Goal: Task Accomplishment & Management: Manage account settings

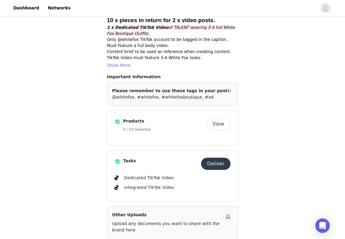
scroll to position [66, 0]
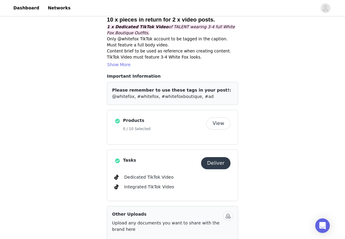
click at [217, 117] on button "View" at bounding box center [218, 123] width 24 height 12
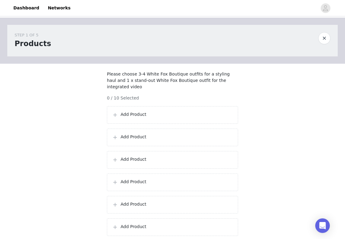
click at [183, 118] on p "Add Product" at bounding box center [177, 114] width 112 height 6
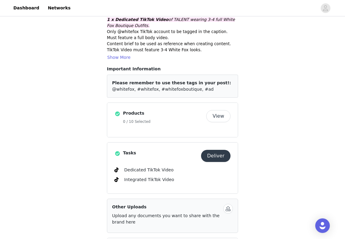
scroll to position [74, 0]
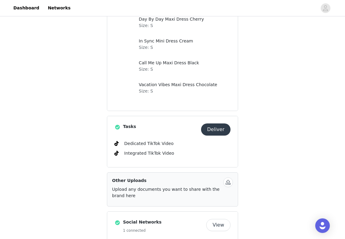
scroll to position [321, 0]
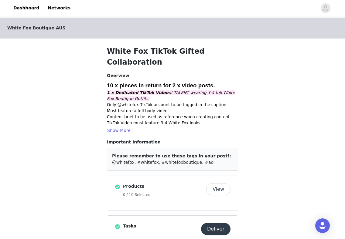
click at [218, 183] on button "View" at bounding box center [218, 189] width 24 height 12
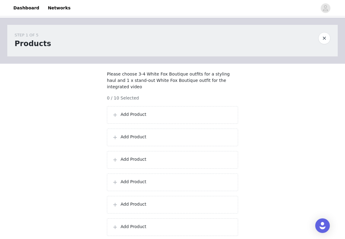
click at [179, 118] on p "Add Product" at bounding box center [177, 114] width 112 height 6
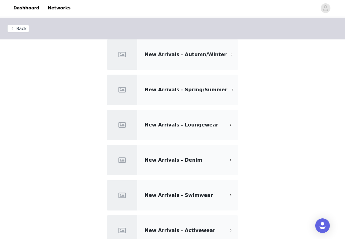
click at [185, 116] on div "New Arrivals - Loungewear" at bounding box center [172, 125] width 131 height 30
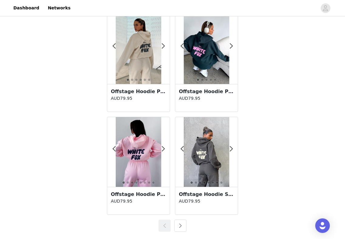
scroll to position [1055, 0]
click at [180, 224] on button "button" at bounding box center [180, 226] width 12 height 12
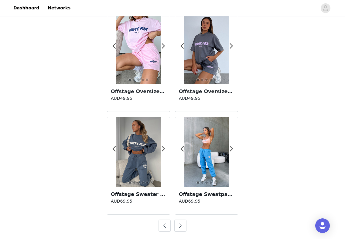
click at [183, 225] on button "button" at bounding box center [180, 226] width 12 height 12
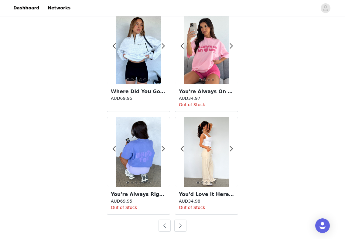
click at [183, 225] on button "button" at bounding box center [180, 226] width 12 height 12
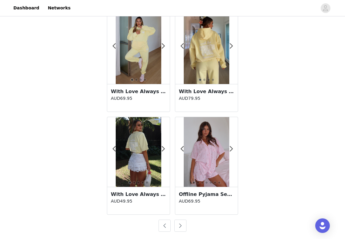
click at [179, 226] on button "button" at bounding box center [180, 226] width 12 height 12
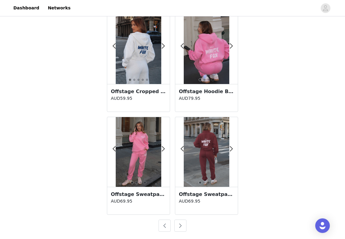
click at [179, 226] on button "button" at bounding box center [180, 226] width 12 height 12
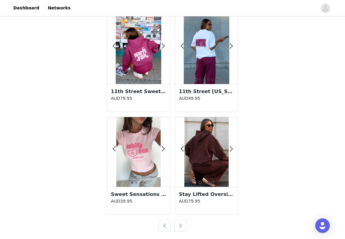
click at [179, 226] on button "button" at bounding box center [180, 226] width 12 height 12
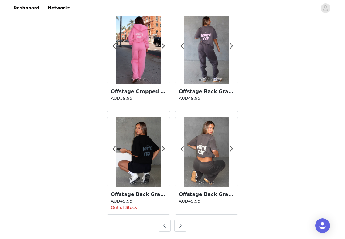
click at [179, 226] on button "button" at bounding box center [180, 226] width 12 height 12
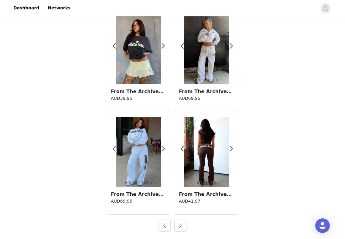
click at [179, 226] on button "button" at bounding box center [180, 226] width 12 height 12
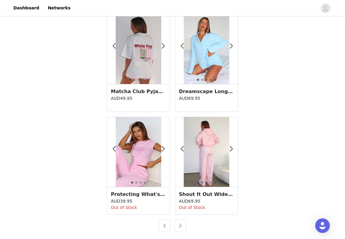
click at [179, 226] on button "button" at bounding box center [180, 226] width 12 height 12
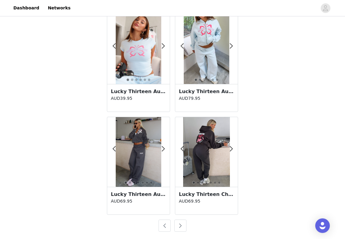
click at [179, 226] on button "button" at bounding box center [180, 226] width 12 height 12
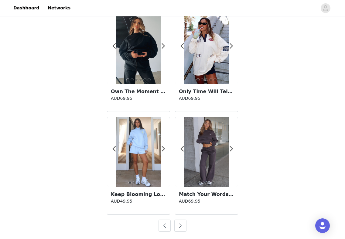
click at [179, 226] on button "button" at bounding box center [180, 226] width 12 height 12
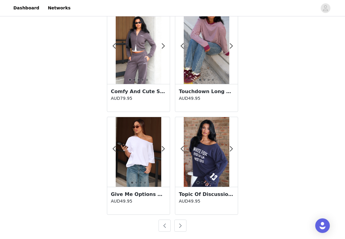
click at [179, 226] on button "button" at bounding box center [180, 226] width 12 height 12
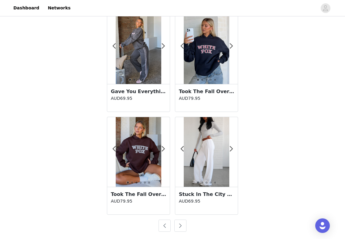
click at [179, 226] on button "button" at bounding box center [180, 226] width 12 height 12
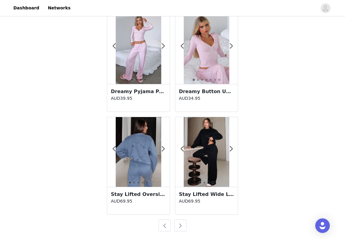
click at [179, 225] on button "button" at bounding box center [180, 226] width 12 height 12
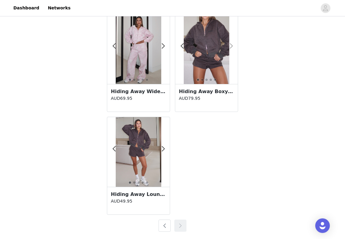
click at [232, 46] on span at bounding box center [231, 46] width 14 height 0
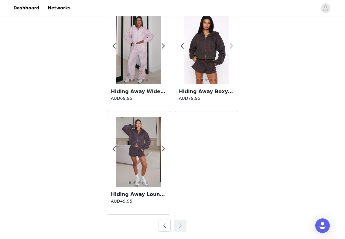
click at [232, 46] on span at bounding box center [231, 46] width 14 height 0
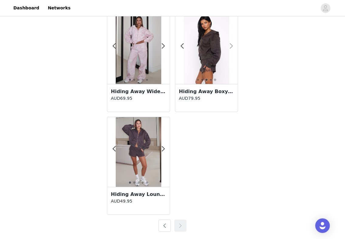
click at [232, 46] on span at bounding box center [231, 46] width 14 height 0
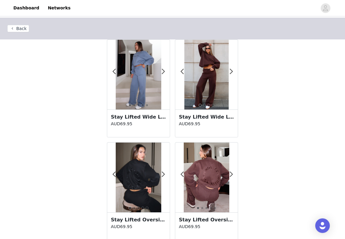
scroll to position [0, 0]
click at [165, 73] on div at bounding box center [138, 75] width 63 height 70
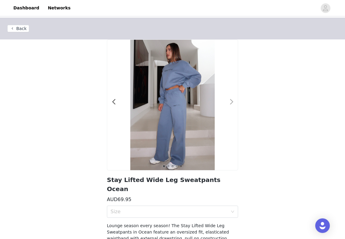
click at [229, 102] on span at bounding box center [232, 102] width 14 height 0
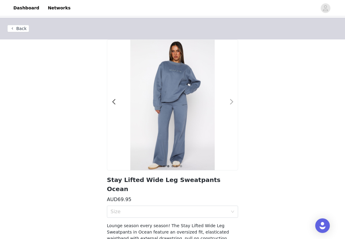
click at [229, 102] on span at bounding box center [232, 102] width 14 height 0
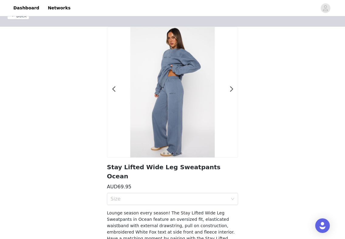
scroll to position [12, 0]
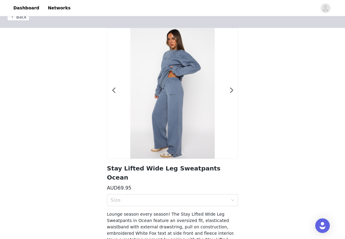
click at [237, 86] on div at bounding box center [172, 93] width 131 height 131
click at [233, 89] on div "1 2 3 4 5" at bounding box center [172, 93] width 131 height 131
click at [24, 17] on button "Back" at bounding box center [18, 16] width 22 height 7
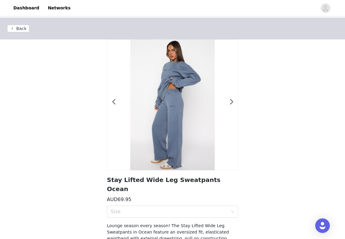
click at [19, 30] on button "Back" at bounding box center [18, 28] width 22 height 7
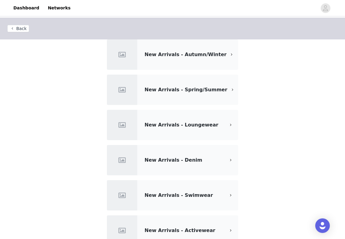
click at [192, 121] on div "New Arrivals - Loungewear" at bounding box center [185, 124] width 81 height 7
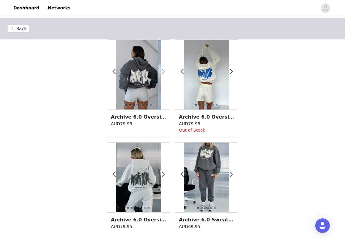
click at [163, 72] on span at bounding box center [163, 72] width 14 height 0
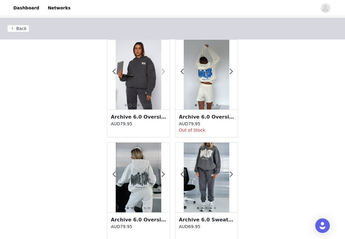
click at [163, 72] on span at bounding box center [163, 72] width 14 height 0
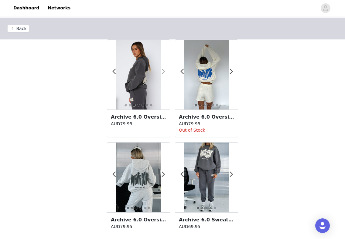
click at [163, 72] on span at bounding box center [163, 72] width 14 height 0
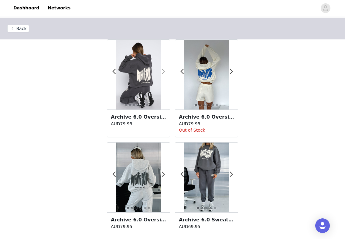
click at [164, 72] on span at bounding box center [163, 72] width 14 height 0
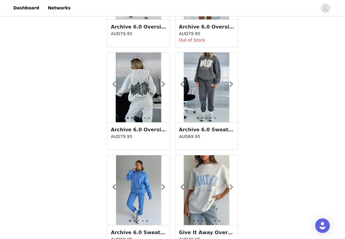
scroll to position [92, 0]
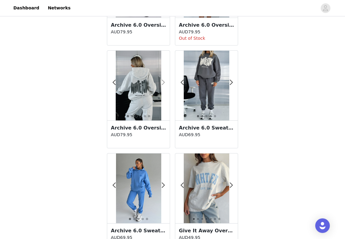
click at [164, 83] on span at bounding box center [163, 83] width 14 height 0
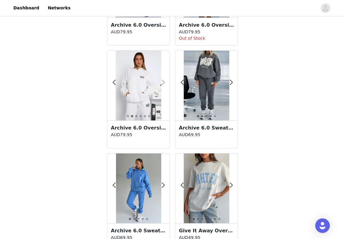
click at [164, 83] on span at bounding box center [163, 83] width 14 height 0
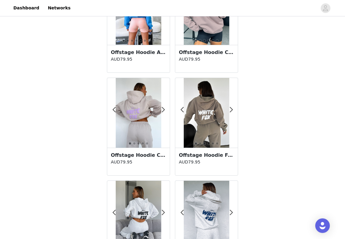
scroll to position [581, 0]
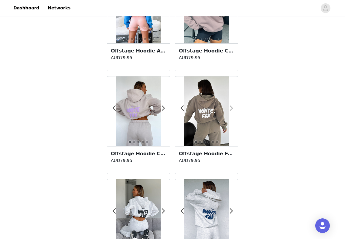
click at [231, 108] on span at bounding box center [231, 108] width 14 height 0
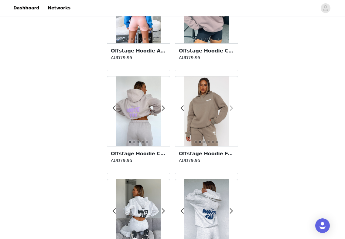
click at [231, 108] on span at bounding box center [231, 108] width 14 height 0
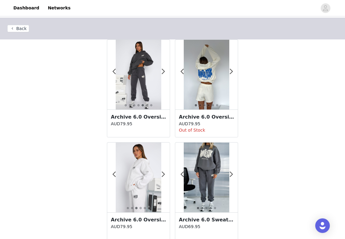
scroll to position [0, 0]
click at [162, 72] on span at bounding box center [163, 72] width 14 height 0
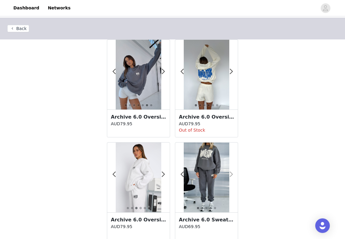
click at [232, 175] on span at bounding box center [231, 175] width 14 height 0
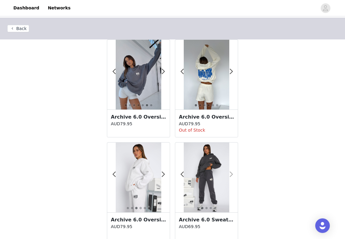
click at [232, 175] on span at bounding box center [231, 175] width 14 height 0
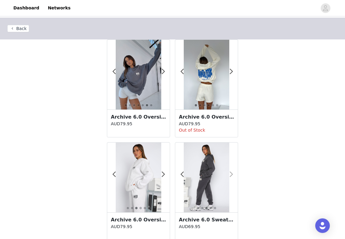
click at [232, 175] on span at bounding box center [231, 175] width 14 height 0
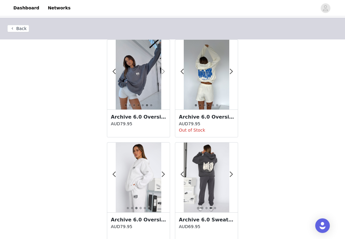
click at [162, 72] on span at bounding box center [163, 72] width 14 height 0
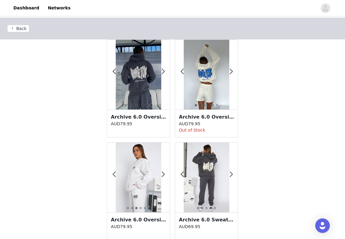
click at [233, 171] on div at bounding box center [206, 178] width 63 height 70
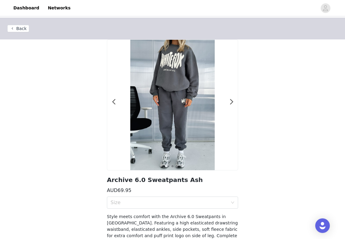
click at [16, 26] on button "Back" at bounding box center [18, 28] width 22 height 7
click at [16, 29] on button "Back" at bounding box center [18, 28] width 22 height 7
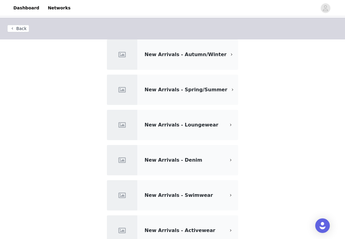
click at [194, 127] on span "New Arrivals - Loungewear" at bounding box center [182, 125] width 74 height 6
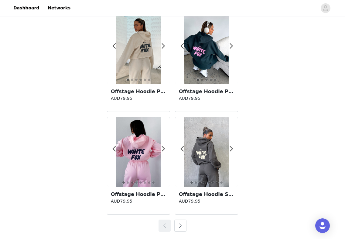
scroll to position [1055, 0]
click at [231, 149] on span at bounding box center [231, 149] width 14 height 0
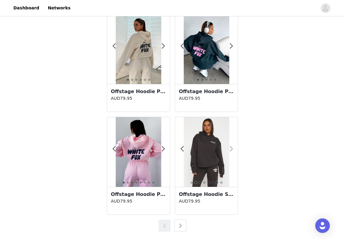
click at [232, 149] on span at bounding box center [231, 149] width 14 height 0
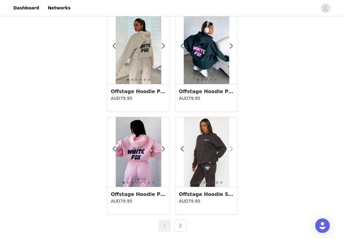
click at [232, 149] on span at bounding box center [231, 149] width 14 height 0
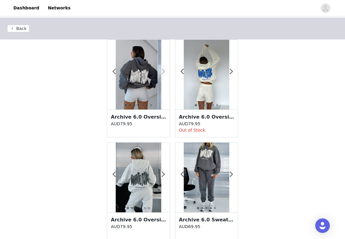
scroll to position [0, 0]
click at [163, 72] on span at bounding box center [163, 72] width 14 height 0
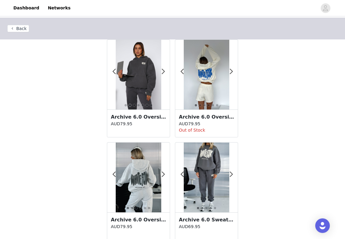
click at [146, 85] on img at bounding box center [138, 75] width 45 height 70
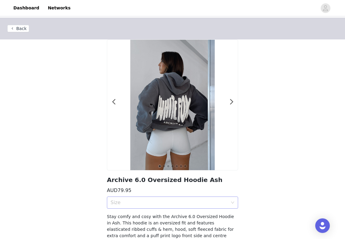
click at [153, 201] on div "Size" at bounding box center [169, 203] width 117 height 6
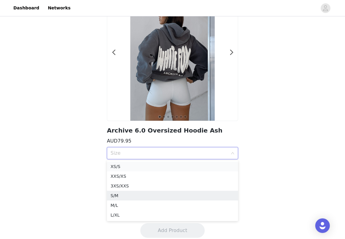
scroll to position [49, 0]
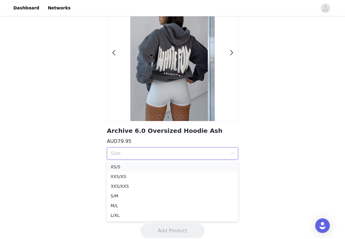
click at [146, 170] on div "XS/S" at bounding box center [173, 167] width 124 height 7
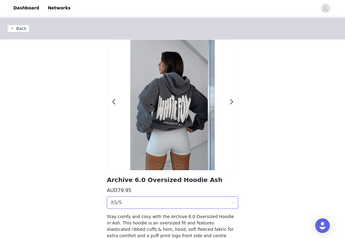
scroll to position [0, 0]
click at [232, 102] on span at bounding box center [232, 102] width 14 height 0
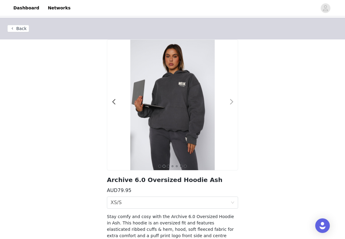
click at [232, 102] on span at bounding box center [232, 102] width 14 height 0
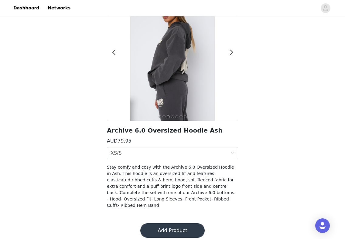
scroll to position [49, 0]
click at [185, 226] on button "Add Product" at bounding box center [172, 231] width 64 height 15
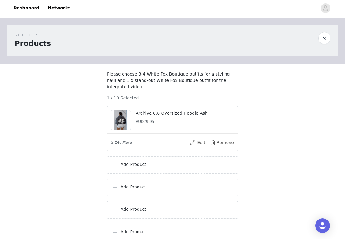
click at [167, 168] on p "Add Product" at bounding box center [177, 165] width 112 height 6
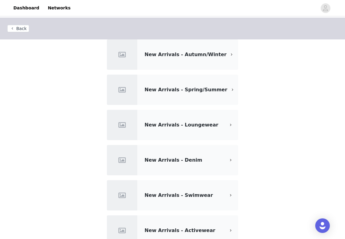
click at [174, 145] on section "New Arrivals - Autumn/Winter New Arrivals - Spring/Summer New Arrivals - Lounge…" at bounding box center [173, 166] width 146 height 254
click at [175, 135] on div "New Arrivals - Loungewear" at bounding box center [172, 125] width 131 height 30
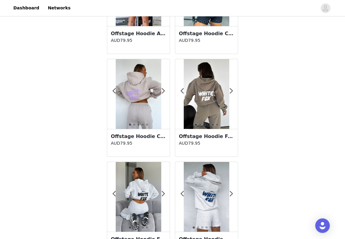
scroll to position [603, 0]
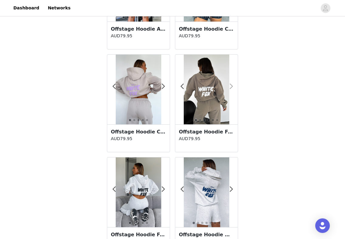
click at [232, 87] on span at bounding box center [231, 87] width 14 height 0
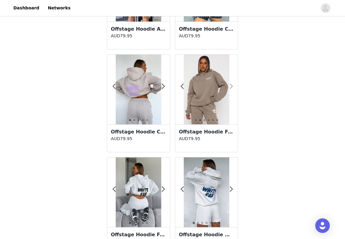
click at [232, 87] on span at bounding box center [231, 87] width 14 height 0
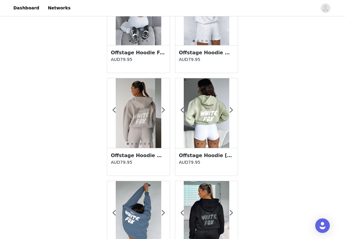
scroll to position [788, 0]
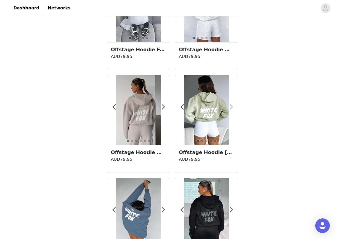
click at [231, 107] on span at bounding box center [231, 107] width 14 height 0
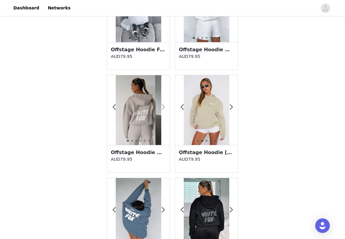
click at [162, 107] on span at bounding box center [163, 107] width 14 height 0
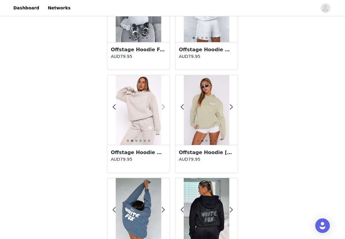
click at [163, 107] on span at bounding box center [163, 107] width 14 height 0
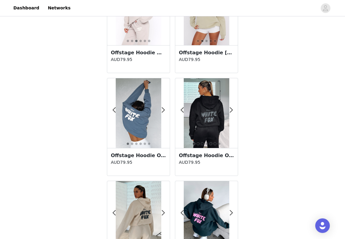
scroll to position [888, 0]
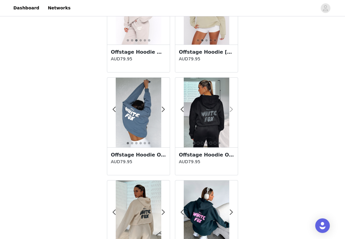
click at [232, 110] on span at bounding box center [231, 110] width 14 height 0
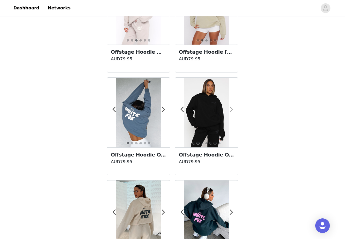
click at [232, 110] on span at bounding box center [231, 110] width 14 height 0
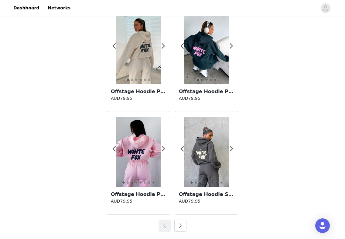
scroll to position [1055, 0]
click at [233, 149] on span at bounding box center [231, 149] width 14 height 0
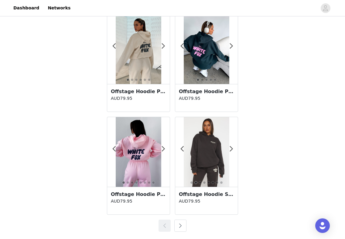
click at [181, 224] on button "button" at bounding box center [180, 226] width 12 height 12
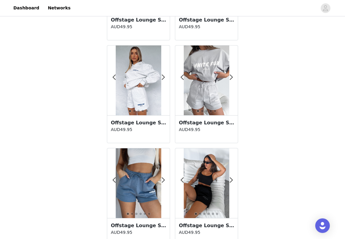
scroll to position [190, 0]
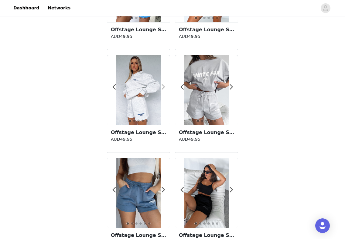
click at [163, 87] on span at bounding box center [163, 87] width 14 height 0
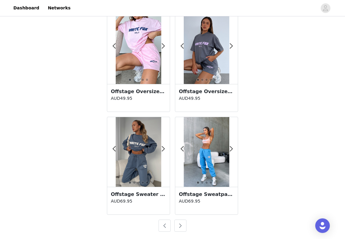
scroll to position [1055, 0]
click at [185, 226] on button "button" at bounding box center [180, 226] width 12 height 12
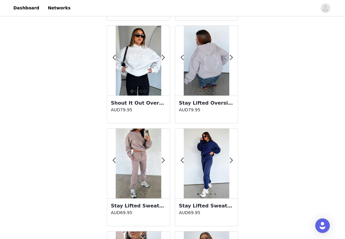
scroll to position [632, 0]
click at [163, 57] on span at bounding box center [163, 57] width 14 height 0
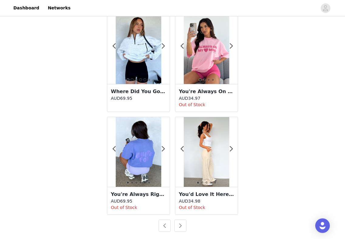
scroll to position [1055, 0]
click at [183, 226] on button "button" at bounding box center [180, 226] width 12 height 12
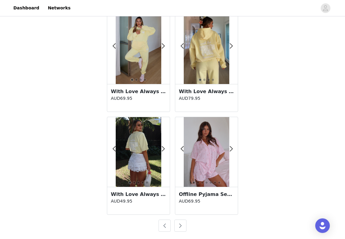
click at [183, 223] on button "button" at bounding box center [180, 226] width 12 height 12
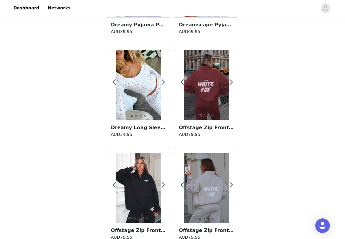
scroll to position [508, 0]
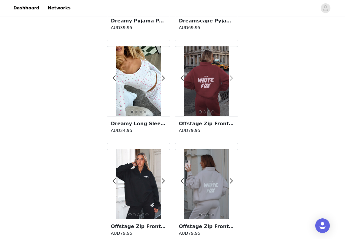
click at [231, 78] on span at bounding box center [231, 78] width 14 height 0
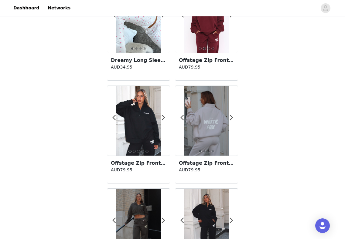
scroll to position [572, 0]
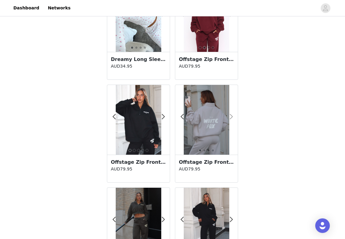
click at [231, 117] on span at bounding box center [231, 117] width 14 height 0
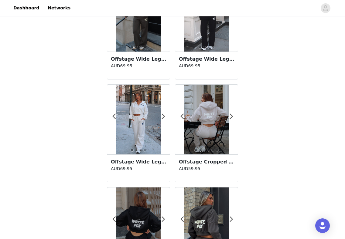
scroll to position [780, 0]
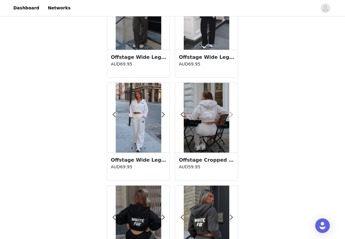
click at [232, 115] on span at bounding box center [231, 115] width 14 height 0
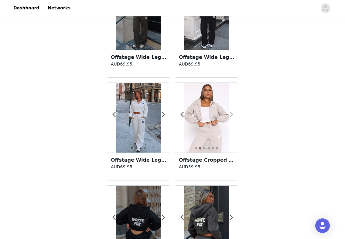
click at [232, 115] on span at bounding box center [231, 115] width 14 height 0
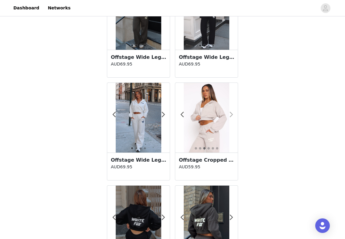
click at [232, 115] on span at bounding box center [231, 115] width 14 height 0
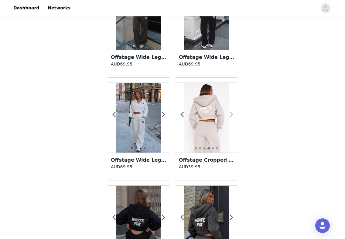
click at [232, 115] on span at bounding box center [231, 115] width 14 height 0
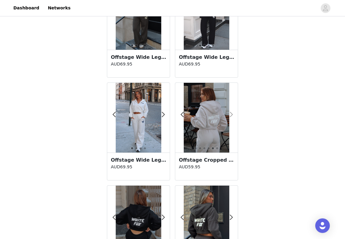
click at [232, 115] on span at bounding box center [231, 115] width 14 height 0
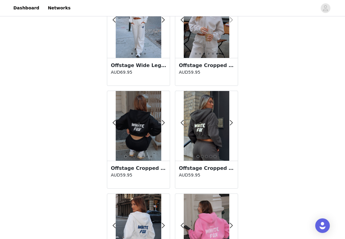
scroll to position [881, 0]
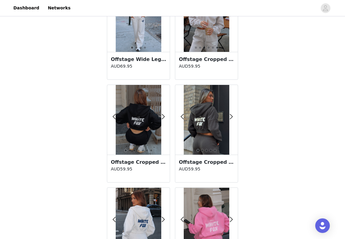
click at [233, 114] on div at bounding box center [206, 120] width 63 height 70
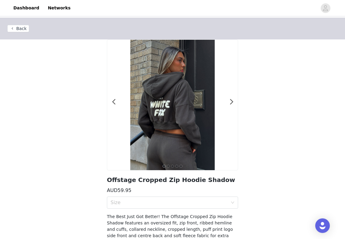
click at [233, 107] on div at bounding box center [172, 105] width 131 height 131
click at [233, 102] on span at bounding box center [232, 102] width 14 height 0
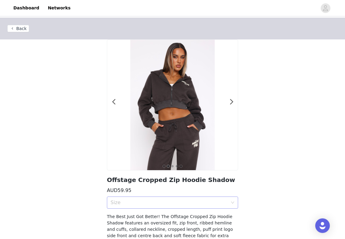
click at [153, 202] on div "Size" at bounding box center [169, 203] width 117 height 6
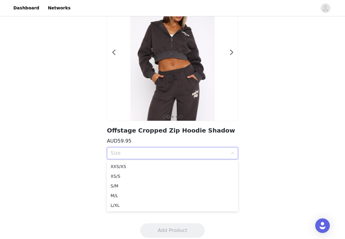
scroll to position [49, 0]
click at [71, 130] on div "Back 1 2 3 4 5 Offstage Cropped Zip Hoodie Shadow AUD59.95 Size The Best Just G…" at bounding box center [172, 92] width 345 height 248
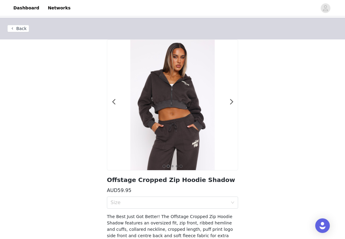
scroll to position [0, 0]
click at [24, 28] on button "Back" at bounding box center [18, 28] width 22 height 7
click at [20, 30] on button "Back" at bounding box center [18, 28] width 22 height 7
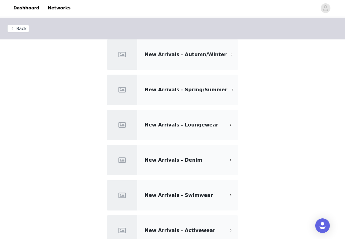
click at [191, 123] on span "New Arrivals - Loungewear" at bounding box center [182, 125] width 74 height 6
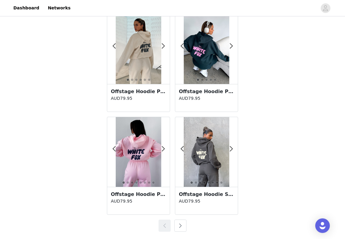
scroll to position [1055, 0]
click at [183, 224] on button "button" at bounding box center [180, 226] width 12 height 12
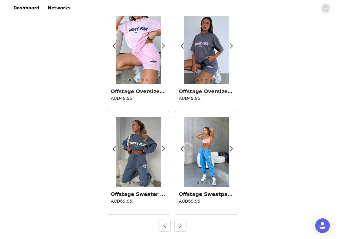
click at [180, 226] on button "button" at bounding box center [180, 226] width 12 height 12
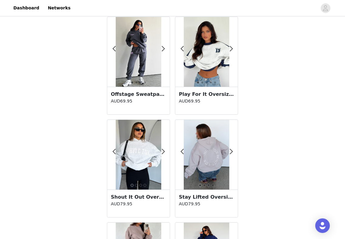
scroll to position [538, 0]
click at [231, 49] on span at bounding box center [231, 49] width 14 height 0
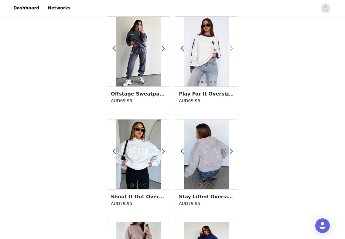
click at [231, 49] on span at bounding box center [231, 49] width 14 height 0
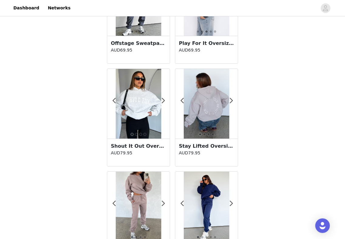
scroll to position [598, 0]
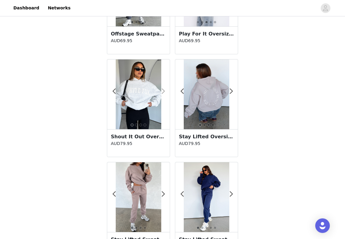
click at [164, 91] on span at bounding box center [163, 91] width 14 height 0
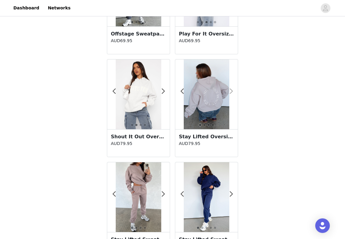
click at [233, 91] on span at bounding box center [231, 91] width 14 height 0
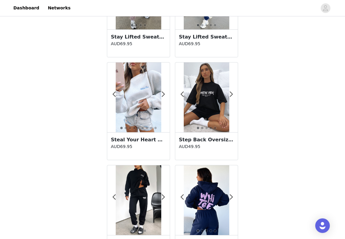
scroll to position [801, 0]
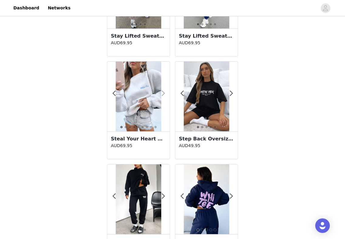
click at [165, 94] on span at bounding box center [163, 94] width 14 height 0
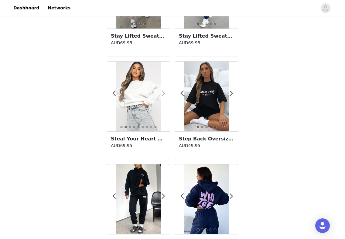
click at [164, 94] on span at bounding box center [163, 94] width 14 height 0
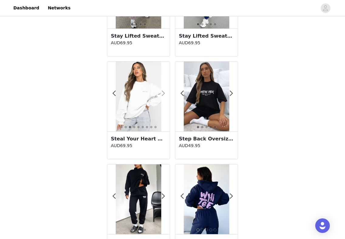
click at [165, 94] on span at bounding box center [163, 94] width 14 height 0
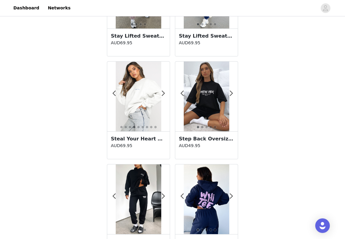
click at [141, 107] on img at bounding box center [138, 97] width 45 height 70
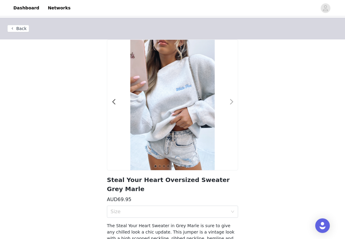
click at [228, 107] on div at bounding box center [228, 105] width 6 height 6
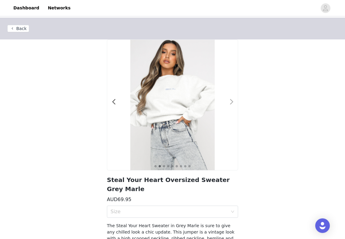
click at [229, 107] on div at bounding box center [228, 105] width 6 height 6
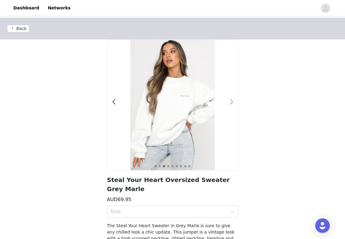
click at [229, 107] on div at bounding box center [228, 105] width 6 height 6
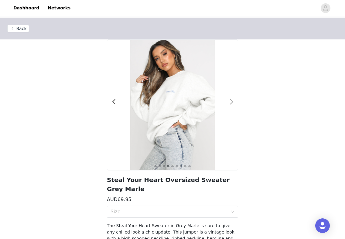
click at [229, 107] on div at bounding box center [228, 105] width 6 height 6
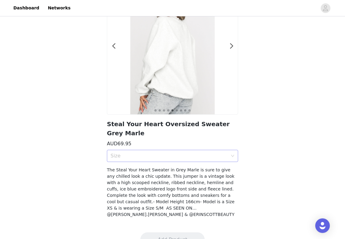
scroll to position [56, 0]
click at [203, 151] on div "Size" at bounding box center [171, 157] width 120 height 12
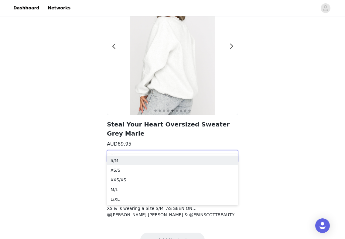
click at [204, 153] on div "Size" at bounding box center [169, 156] width 117 height 6
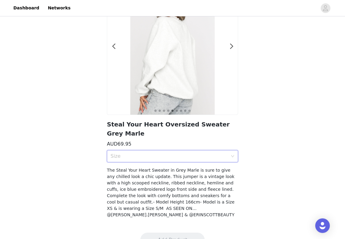
click at [219, 153] on div "Size" at bounding box center [169, 156] width 117 height 6
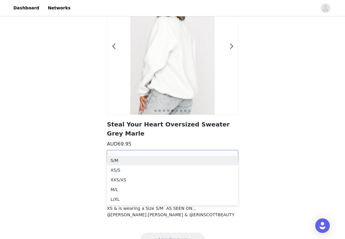
click at [219, 153] on div "Size" at bounding box center [169, 156] width 117 height 6
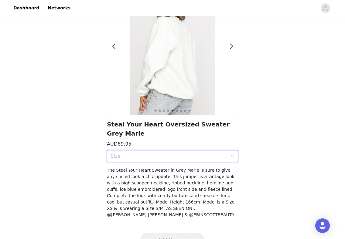
click at [219, 153] on div "Size" at bounding box center [169, 156] width 117 height 6
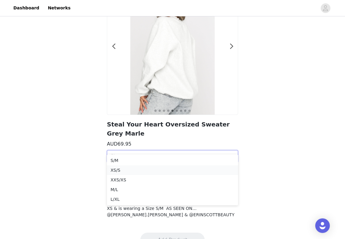
click at [155, 170] on div "XS/S" at bounding box center [173, 170] width 124 height 7
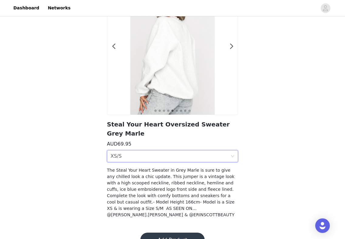
click at [176, 233] on button "Add Product" at bounding box center [172, 240] width 64 height 15
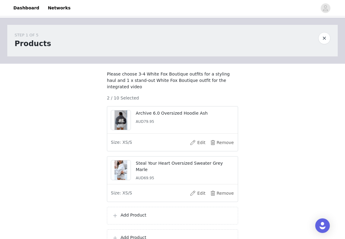
click at [190, 215] on div "Add Product" at bounding box center [172, 216] width 131 height 18
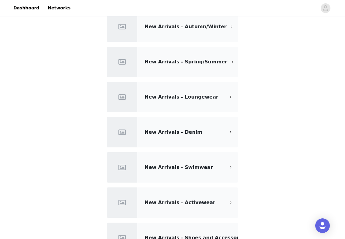
scroll to position [28, 0]
click at [219, 105] on div "New Arrivals - Loungewear" at bounding box center [172, 97] width 131 height 30
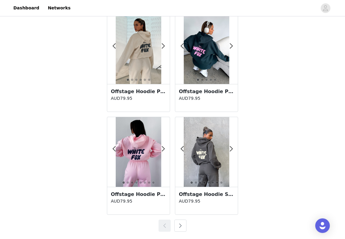
scroll to position [1055, 0]
click at [184, 227] on button "button" at bounding box center [180, 226] width 12 height 12
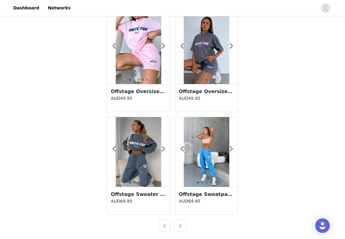
click at [184, 227] on button "button" at bounding box center [180, 226] width 12 height 12
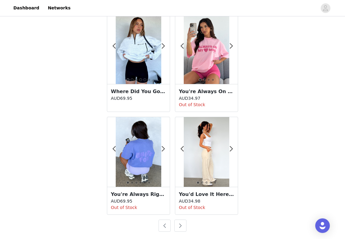
click at [181, 225] on button "button" at bounding box center [180, 226] width 12 height 12
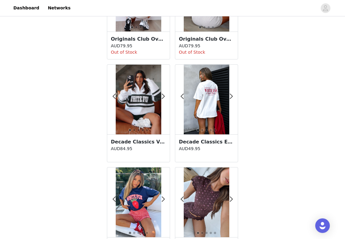
scroll to position [189, 0]
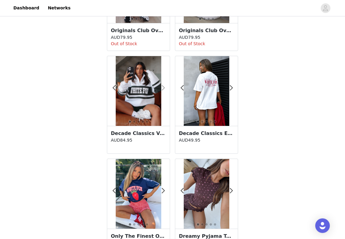
click at [164, 88] on span at bounding box center [163, 88] width 14 height 0
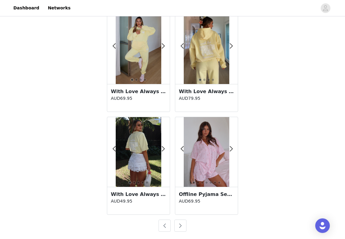
scroll to position [1055, 0]
click at [182, 228] on button "button" at bounding box center [180, 226] width 12 height 12
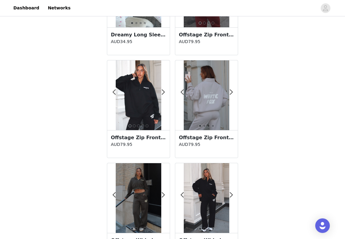
scroll to position [604, 0]
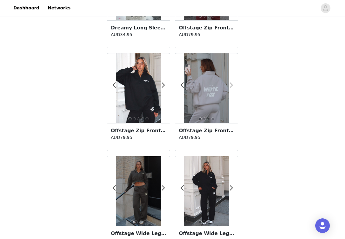
click at [231, 85] on span at bounding box center [231, 85] width 14 height 0
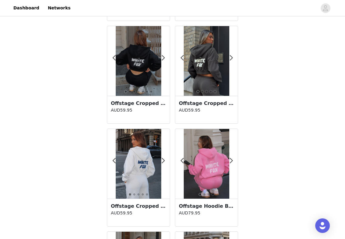
scroll to position [944, 0]
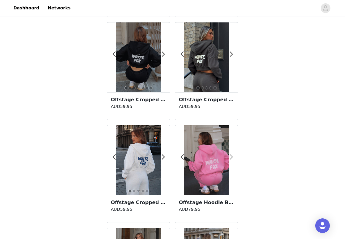
click at [230, 157] on span at bounding box center [231, 157] width 14 height 0
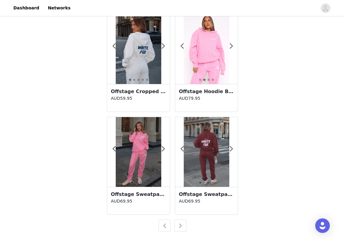
scroll to position [1055, 0]
click at [182, 227] on button "button" at bounding box center [180, 226] width 12 height 12
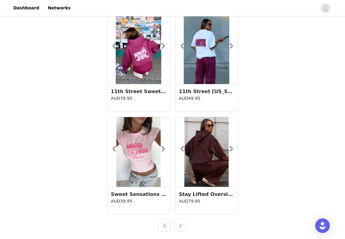
click at [233, 148] on div at bounding box center [206, 152] width 63 height 70
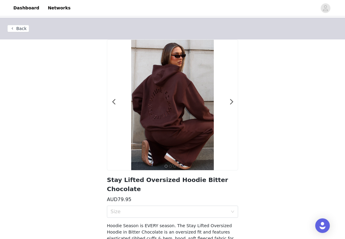
click at [11, 28] on button "Back" at bounding box center [18, 28] width 22 height 7
click at [22, 29] on button "Back" at bounding box center [18, 28] width 22 height 7
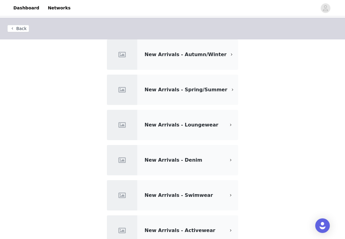
click at [199, 122] on div "New Arrivals - Loungewear" at bounding box center [185, 124] width 81 height 7
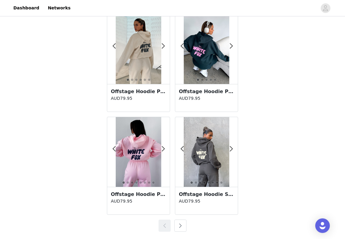
scroll to position [1055, 0]
click at [181, 228] on button "button" at bounding box center [180, 226] width 12 height 12
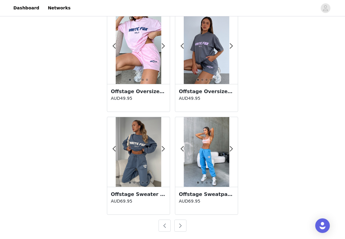
click at [181, 228] on button "button" at bounding box center [180, 226] width 12 height 12
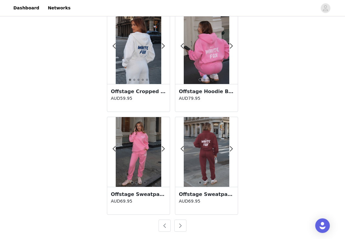
click at [182, 226] on button "button" at bounding box center [180, 226] width 12 height 12
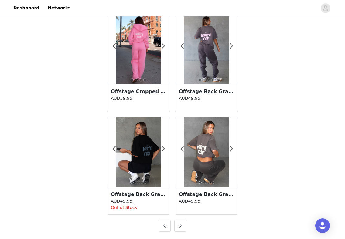
click at [178, 227] on button "button" at bounding box center [180, 226] width 12 height 12
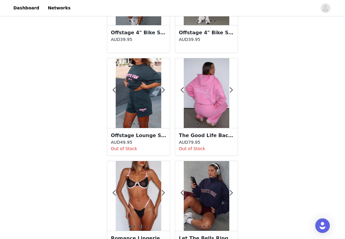
scroll to position [94, 0]
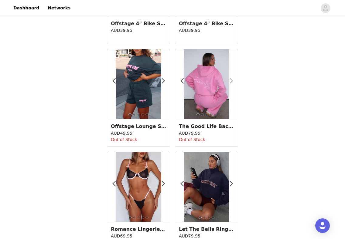
click at [232, 81] on span at bounding box center [231, 81] width 14 height 0
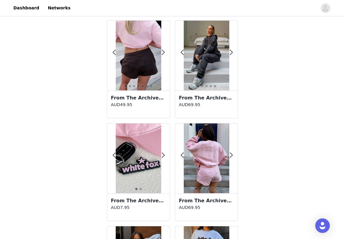
scroll to position [328, 0]
click at [233, 53] on span at bounding box center [231, 53] width 14 height 0
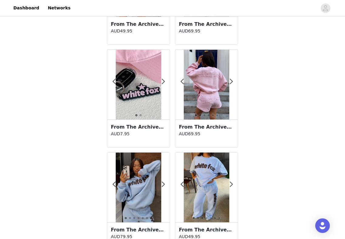
scroll to position [428, 0]
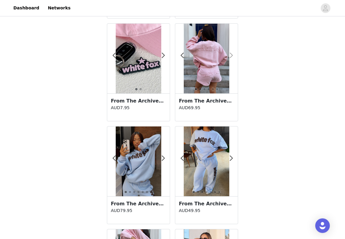
click at [232, 56] on span at bounding box center [231, 56] width 14 height 0
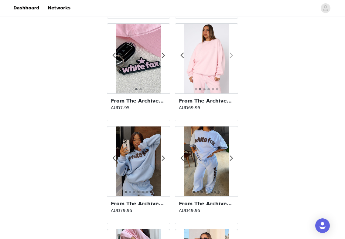
click at [232, 56] on span at bounding box center [231, 56] width 14 height 0
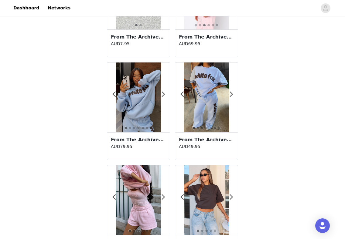
scroll to position [500, 0]
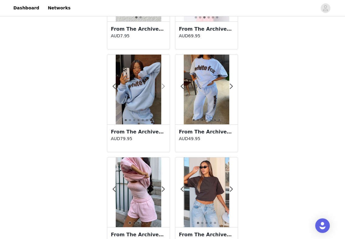
click at [163, 87] on span at bounding box center [163, 87] width 14 height 0
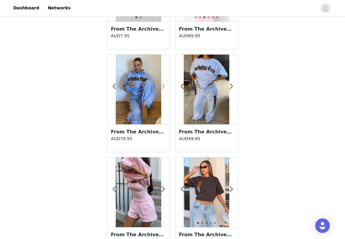
click at [163, 87] on span at bounding box center [163, 87] width 14 height 0
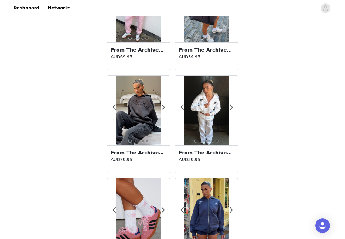
scroll to position [788, 0]
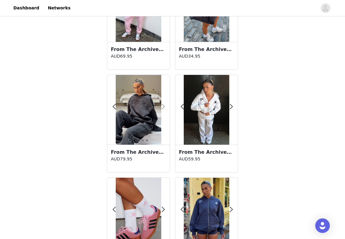
click at [165, 107] on span at bounding box center [163, 107] width 14 height 0
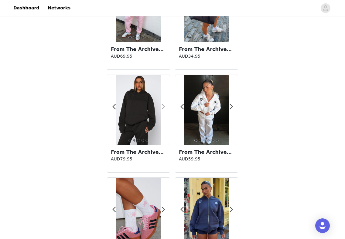
click at [165, 107] on span at bounding box center [163, 107] width 14 height 0
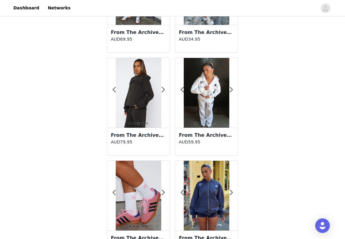
scroll to position [847, 0]
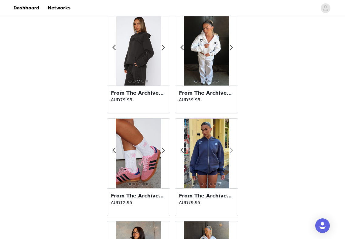
click at [232, 151] on span at bounding box center [231, 151] width 14 height 0
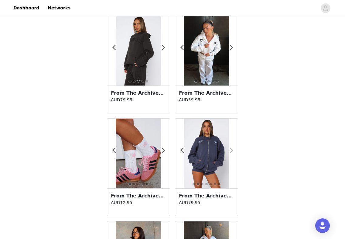
click at [232, 151] on span at bounding box center [231, 151] width 14 height 0
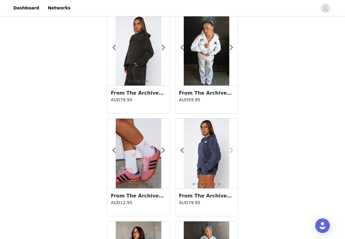
click at [232, 151] on span at bounding box center [231, 151] width 14 height 0
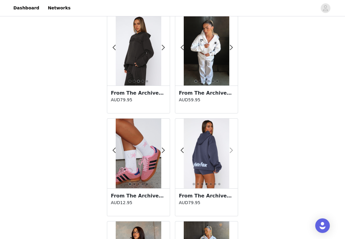
click at [231, 151] on span at bounding box center [231, 151] width 14 height 0
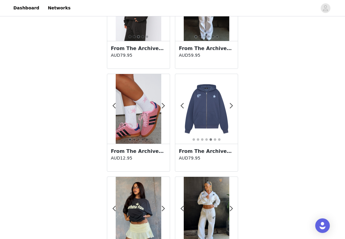
scroll to position [977, 0]
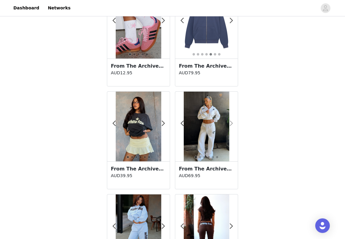
click at [232, 124] on span at bounding box center [231, 124] width 14 height 0
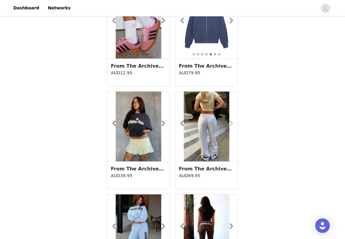
click at [232, 124] on span at bounding box center [231, 124] width 14 height 0
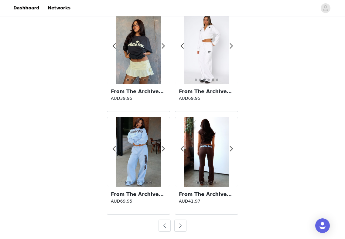
scroll to position [1055, 0]
click at [165, 149] on span at bounding box center [163, 149] width 14 height 0
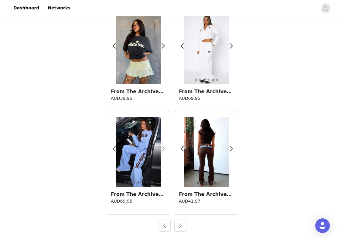
click at [163, 149] on span at bounding box center [163, 149] width 14 height 0
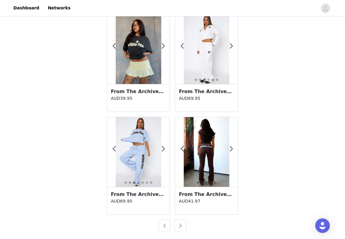
click at [182, 224] on button "button" at bounding box center [180, 226] width 12 height 12
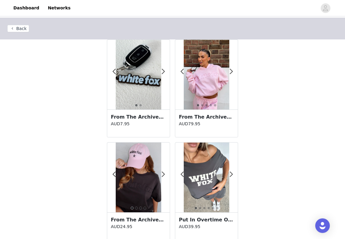
scroll to position [0, 0]
click at [233, 72] on span at bounding box center [231, 72] width 14 height 0
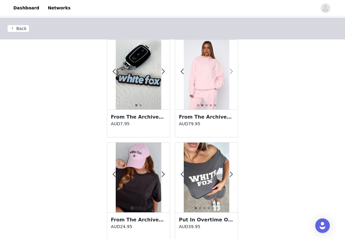
click at [232, 72] on span at bounding box center [231, 72] width 14 height 0
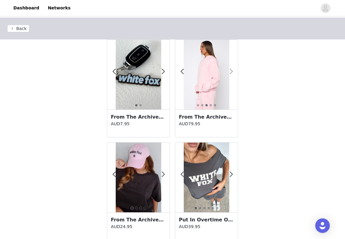
click at [232, 72] on span at bounding box center [231, 72] width 14 height 0
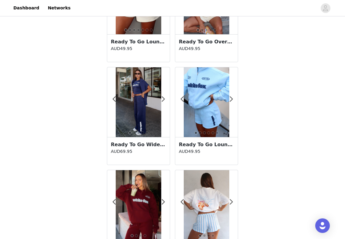
scroll to position [791, 0]
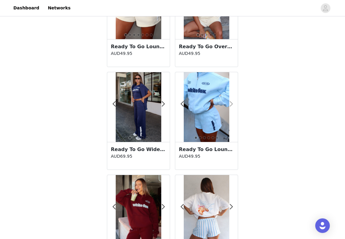
click at [232, 104] on span at bounding box center [231, 104] width 14 height 0
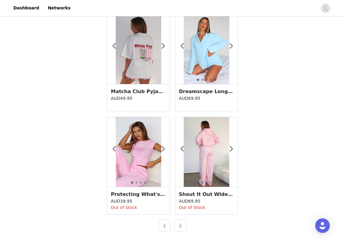
scroll to position [1055, 0]
click at [179, 226] on button "button" at bounding box center [180, 226] width 12 height 12
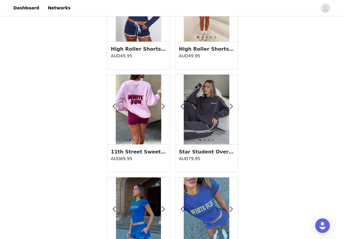
scroll to position [274, 0]
click at [231, 107] on span at bounding box center [231, 107] width 14 height 0
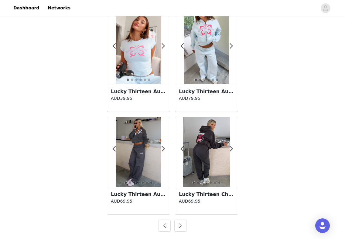
scroll to position [1055, 0]
click at [183, 224] on button "button" at bounding box center [180, 226] width 12 height 12
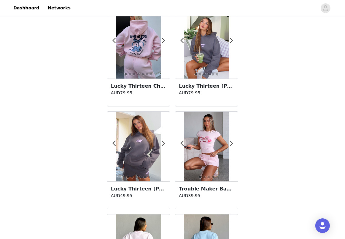
scroll to position [15, 0]
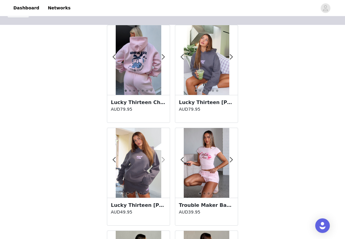
click at [163, 160] on span at bounding box center [163, 160] width 14 height 0
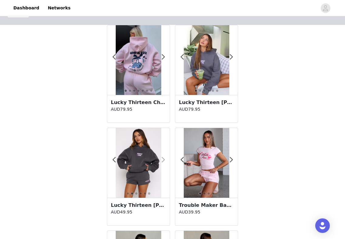
click at [163, 160] on span at bounding box center [163, 160] width 14 height 0
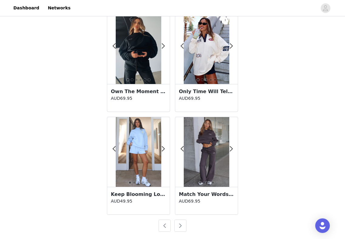
scroll to position [1055, 0]
click at [179, 226] on button "button" at bounding box center [180, 226] width 12 height 12
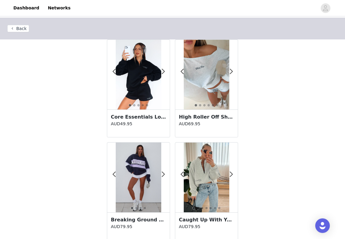
scroll to position [0, 0]
click at [164, 72] on span at bounding box center [163, 72] width 14 height 0
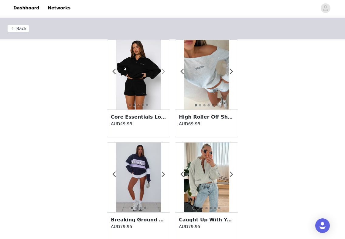
click at [164, 72] on span at bounding box center [163, 72] width 14 height 0
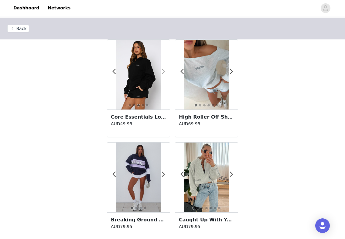
click at [164, 72] on span at bounding box center [163, 72] width 14 height 0
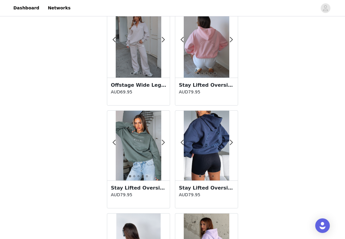
scroll to position [239, 0]
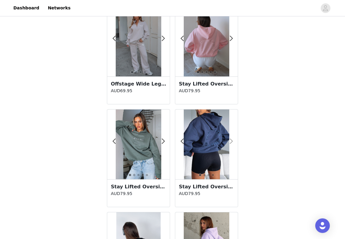
click at [232, 141] on span at bounding box center [231, 141] width 14 height 0
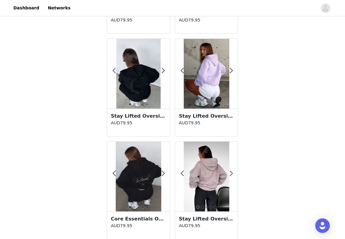
scroll to position [408, 0]
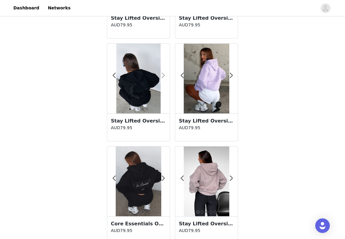
click at [162, 76] on span at bounding box center [163, 76] width 14 height 0
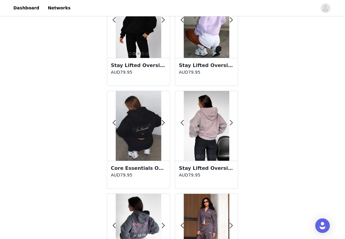
scroll to position [485, 0]
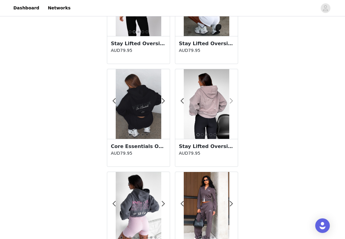
click at [231, 101] on span at bounding box center [231, 101] width 14 height 0
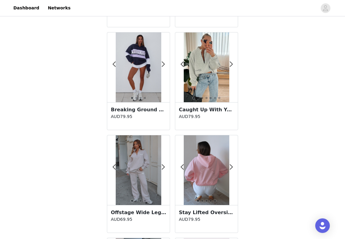
scroll to position [110, 0]
click at [231, 64] on span at bounding box center [231, 64] width 14 height 0
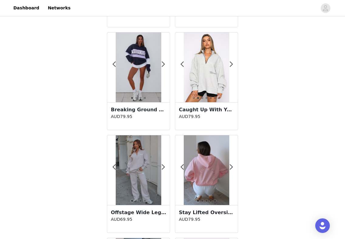
click at [233, 63] on div at bounding box center [206, 67] width 63 height 70
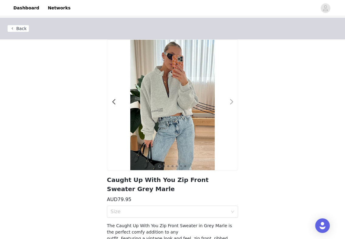
click at [228, 103] on div at bounding box center [228, 105] width 6 height 6
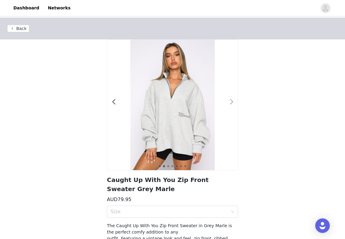
click at [228, 103] on div at bounding box center [228, 105] width 6 height 6
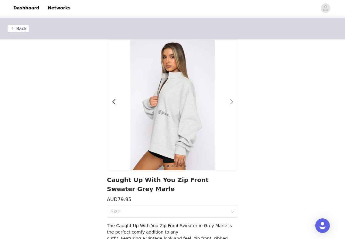
click at [231, 102] on span at bounding box center [232, 102] width 14 height 0
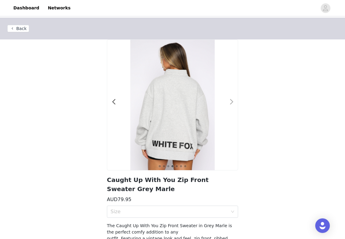
click at [232, 102] on span at bounding box center [232, 102] width 14 height 0
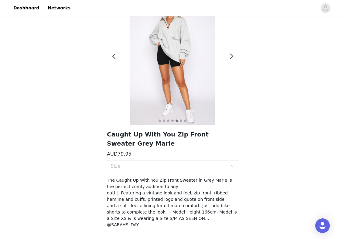
scroll to position [63, 0]
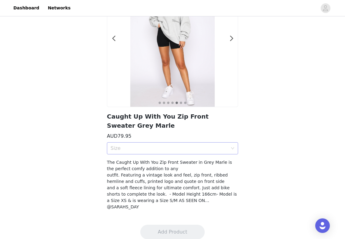
click at [218, 146] on div "Size" at bounding box center [169, 148] width 117 height 6
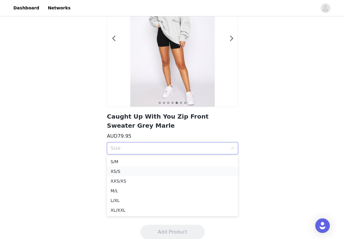
click at [202, 168] on div "XS/S" at bounding box center [173, 171] width 124 height 7
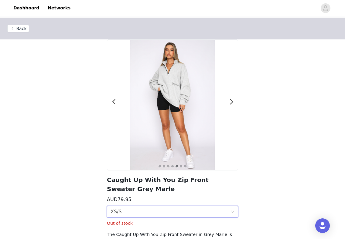
scroll to position [0, 0]
click at [23, 28] on button "Back" at bounding box center [18, 28] width 22 height 7
click at [21, 27] on button "Back" at bounding box center [18, 28] width 22 height 7
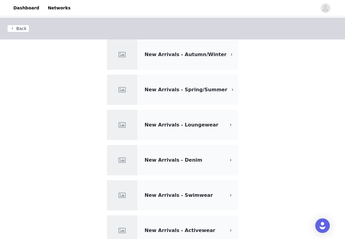
click at [168, 129] on div "New Arrivals - Loungewear" at bounding box center [172, 125] width 131 height 30
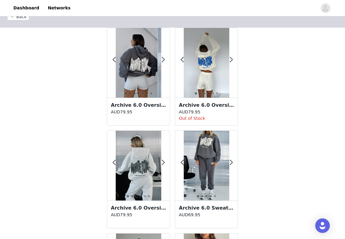
scroll to position [22, 0]
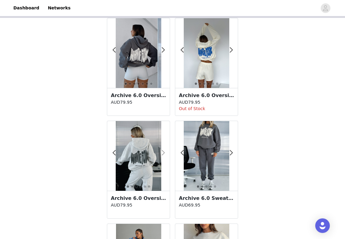
click at [164, 153] on span at bounding box center [163, 153] width 14 height 0
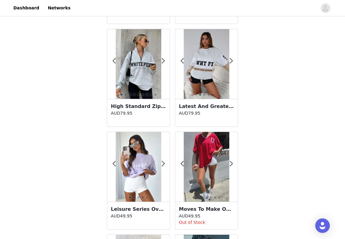
scroll to position [332, 0]
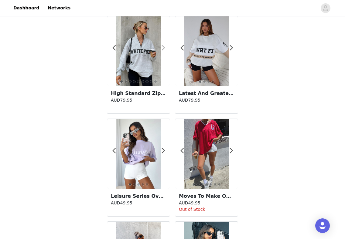
click at [164, 48] on span at bounding box center [163, 48] width 14 height 0
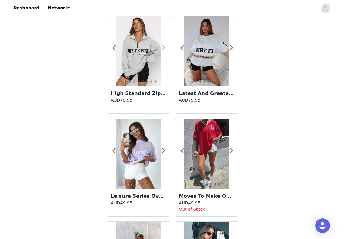
click at [163, 48] on span at bounding box center [163, 48] width 14 height 0
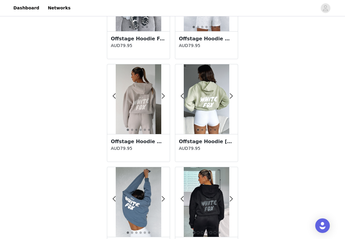
scroll to position [802, 0]
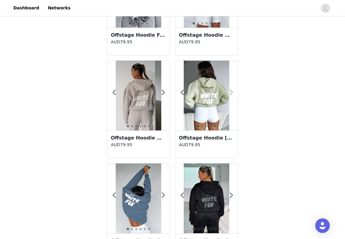
click at [233, 93] on span at bounding box center [231, 93] width 14 height 0
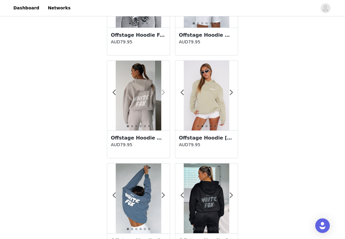
click at [162, 93] on span at bounding box center [163, 93] width 14 height 0
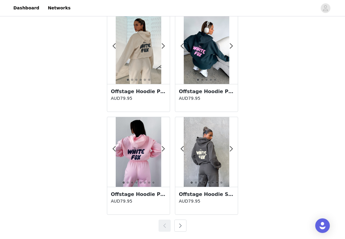
scroll to position [1055, 0]
click at [163, 46] on span at bounding box center [163, 46] width 14 height 0
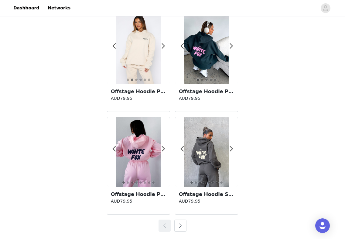
click at [148, 53] on img at bounding box center [138, 49] width 45 height 70
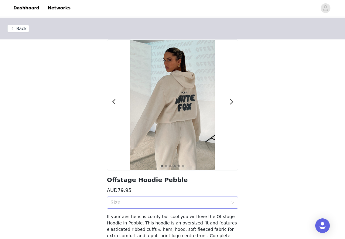
click at [133, 202] on div "Size" at bounding box center [169, 203] width 117 height 6
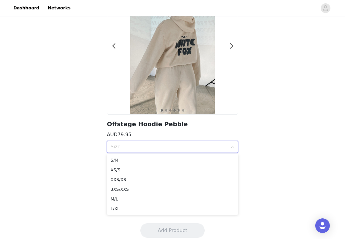
click at [78, 171] on div "Back 1 2 3 4 5 6 Offstage Hoodie Pebble AUD79.95 Size If your aesthetic is comf…" at bounding box center [172, 89] width 345 height 254
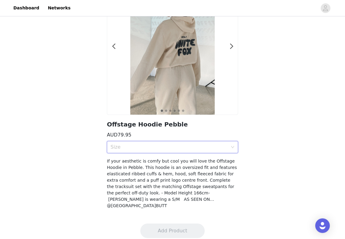
click at [138, 150] on div "Size" at bounding box center [171, 147] width 120 height 12
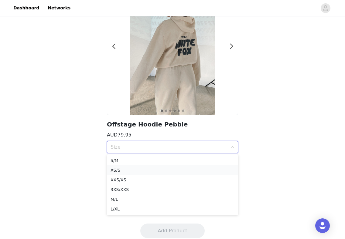
click at [130, 170] on div "XS/S" at bounding box center [173, 170] width 124 height 7
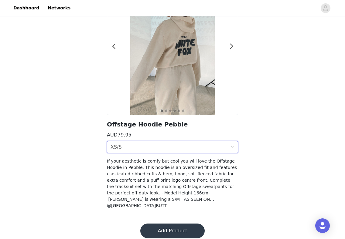
click at [183, 224] on button "Add Product" at bounding box center [172, 231] width 64 height 15
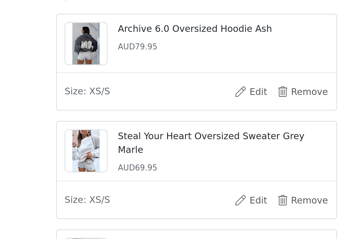
scroll to position [79, 0]
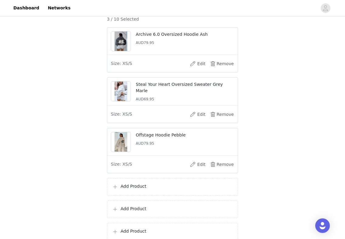
click at [138, 189] on p "Add Product" at bounding box center [177, 186] width 112 height 6
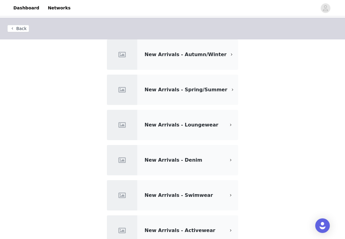
click at [181, 126] on span "New Arrivals - Loungewear" at bounding box center [182, 125] width 74 height 6
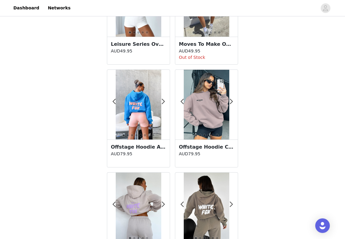
scroll to position [487, 0]
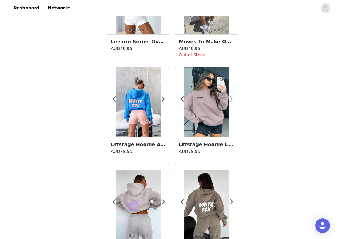
click at [230, 99] on span at bounding box center [231, 99] width 14 height 0
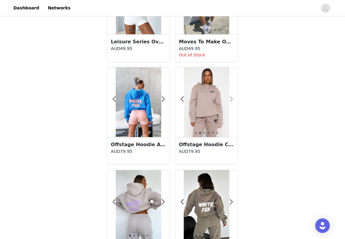
click at [230, 99] on span at bounding box center [231, 99] width 14 height 0
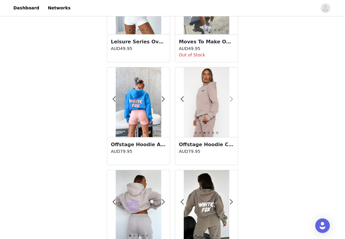
click at [230, 99] on span at bounding box center [231, 99] width 14 height 0
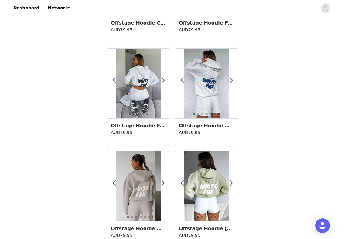
scroll to position [713, 0]
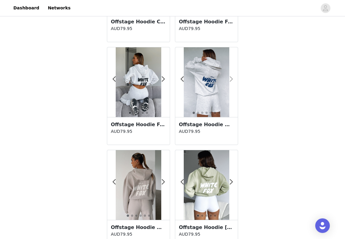
click at [232, 79] on span at bounding box center [231, 79] width 14 height 0
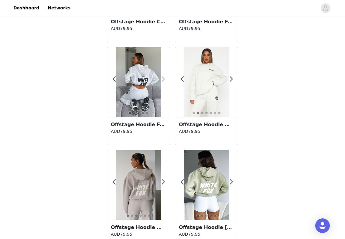
click at [164, 79] on span at bounding box center [163, 79] width 14 height 0
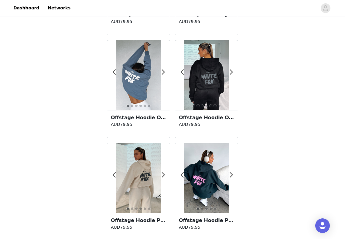
scroll to position [927, 0]
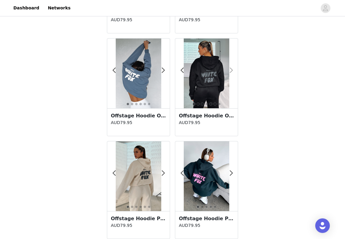
click at [233, 70] on span at bounding box center [231, 70] width 14 height 0
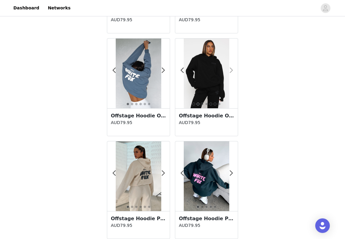
click at [233, 70] on span at bounding box center [231, 70] width 14 height 0
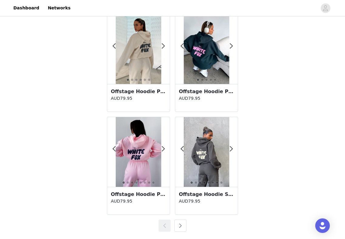
scroll to position [1055, 0]
click at [178, 229] on button "button" at bounding box center [180, 226] width 12 height 12
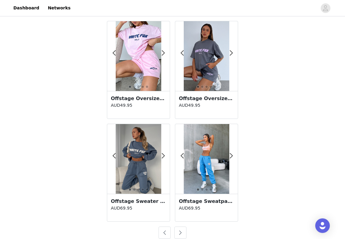
scroll to position [1045, 0]
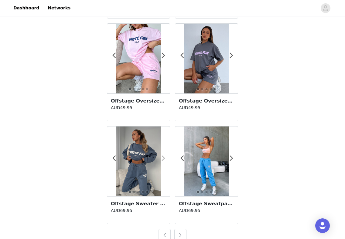
click at [164, 158] on span at bounding box center [163, 158] width 14 height 0
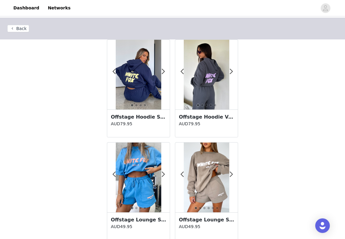
scroll to position [0, 0]
click at [163, 72] on span at bounding box center [163, 72] width 14 height 0
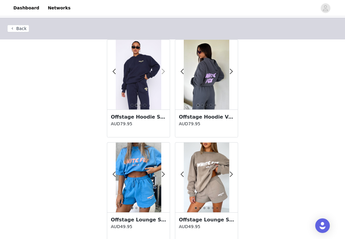
click at [163, 72] on span at bounding box center [163, 72] width 14 height 0
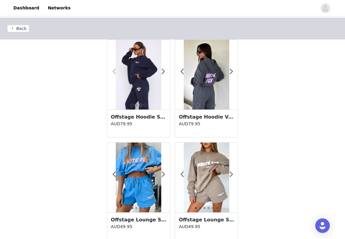
click at [113, 72] on span at bounding box center [114, 72] width 14 height 0
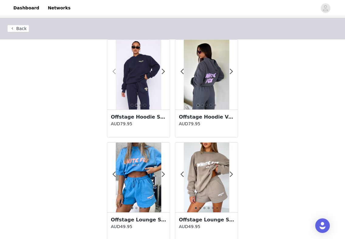
click at [113, 72] on span at bounding box center [114, 72] width 14 height 0
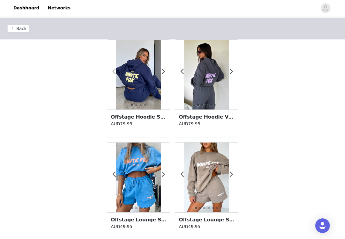
click at [116, 72] on span at bounding box center [114, 72] width 14 height 0
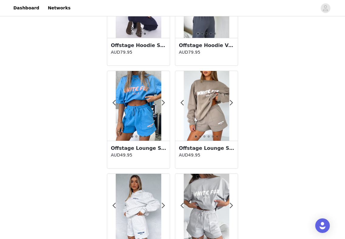
scroll to position [73, 0]
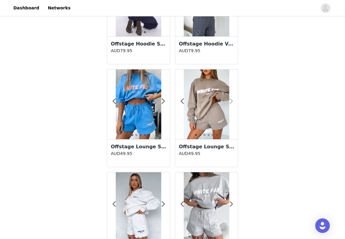
click at [230, 101] on span at bounding box center [231, 101] width 14 height 0
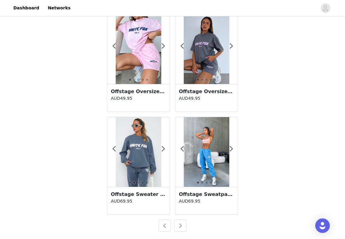
scroll to position [1055, 0]
click at [176, 226] on button "button" at bounding box center [180, 226] width 12 height 12
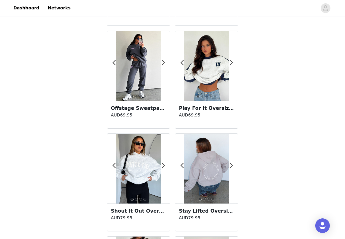
scroll to position [522, 0]
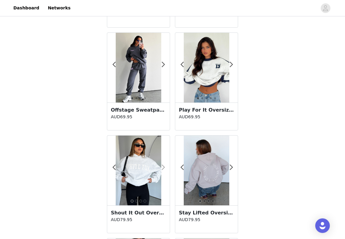
click at [164, 168] on span at bounding box center [163, 168] width 14 height 0
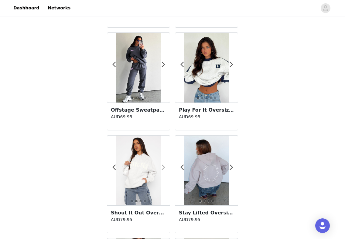
click at [164, 168] on span at bounding box center [163, 168] width 14 height 0
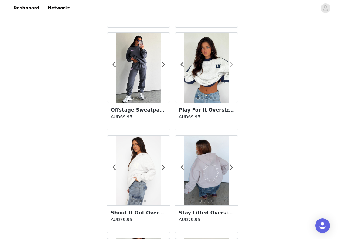
click at [232, 65] on span at bounding box center [231, 65] width 14 height 0
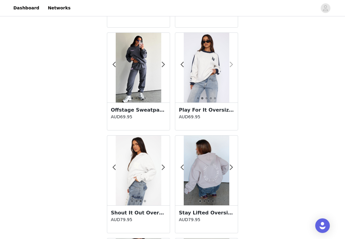
click at [232, 65] on span at bounding box center [231, 65] width 14 height 0
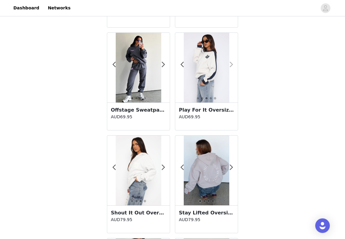
click at [232, 65] on span at bounding box center [231, 65] width 14 height 0
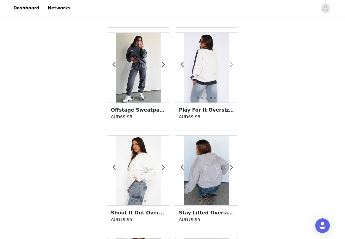
click at [231, 65] on span at bounding box center [231, 65] width 14 height 0
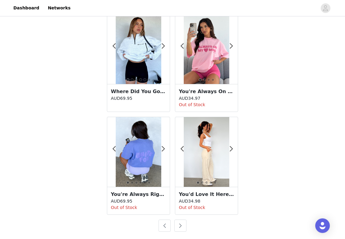
scroll to position [1055, 0]
click at [233, 146] on div at bounding box center [206, 152] width 63 height 70
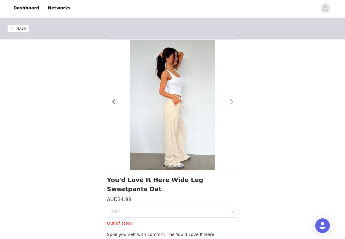
click at [231, 102] on span at bounding box center [232, 102] width 14 height 0
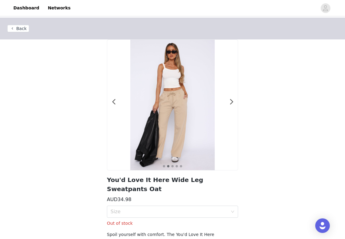
click at [19, 31] on button "Back" at bounding box center [18, 28] width 22 height 7
click at [24, 29] on button "Back" at bounding box center [18, 28] width 22 height 7
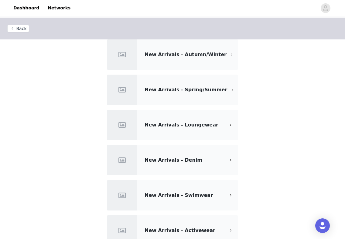
click at [219, 126] on div "New Arrivals - Loungewear" at bounding box center [185, 124] width 81 height 7
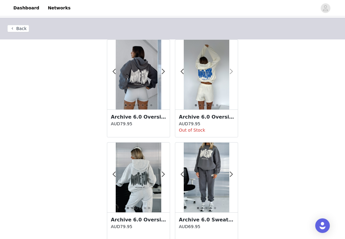
click at [232, 72] on span at bounding box center [231, 72] width 14 height 0
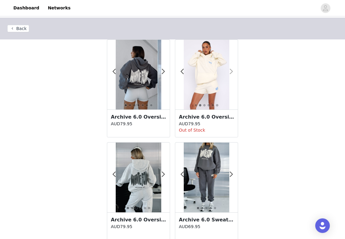
click at [232, 72] on span at bounding box center [231, 72] width 14 height 0
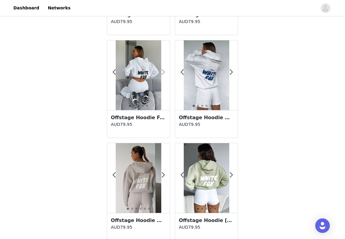
scroll to position [726, 0]
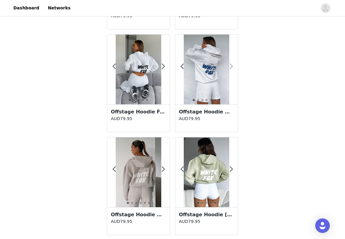
click at [232, 66] on span at bounding box center [231, 66] width 14 height 0
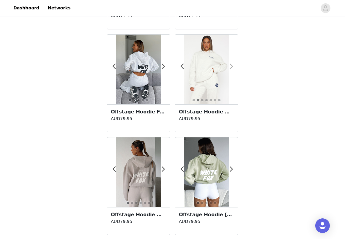
click at [232, 66] on span at bounding box center [231, 66] width 14 height 0
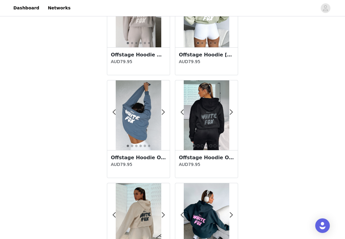
scroll to position [892, 0]
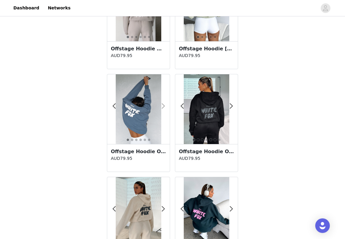
click at [165, 106] on span at bounding box center [163, 106] width 14 height 0
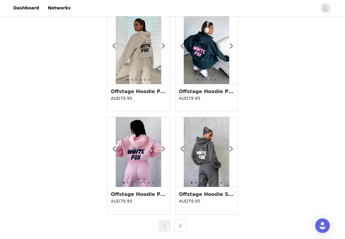
scroll to position [1055, 0]
click at [179, 225] on button "button" at bounding box center [180, 226] width 12 height 12
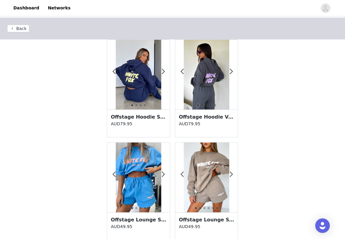
scroll to position [0, 0]
click at [163, 72] on span at bounding box center [163, 72] width 14 height 0
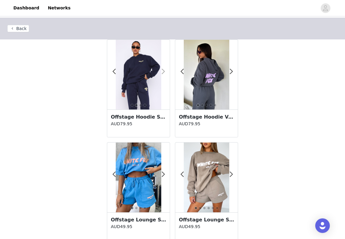
click at [163, 72] on span at bounding box center [163, 72] width 14 height 0
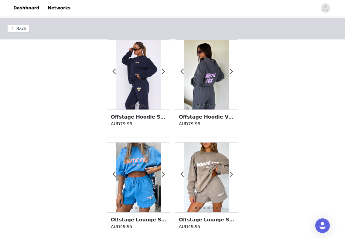
click at [146, 83] on img at bounding box center [138, 75] width 45 height 70
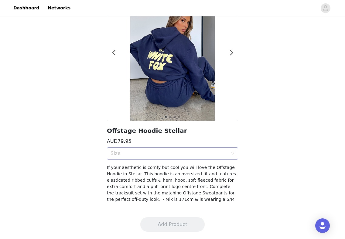
scroll to position [49, 0]
click at [190, 155] on div "Size" at bounding box center [169, 154] width 117 height 6
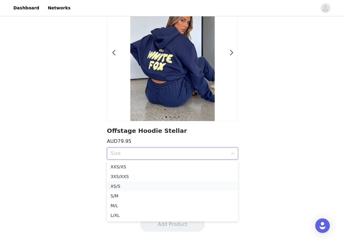
click at [178, 190] on li "XS/S" at bounding box center [172, 187] width 131 height 10
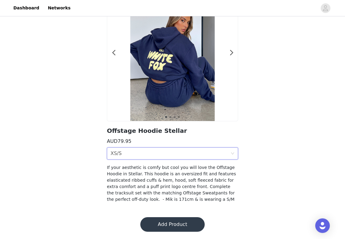
click at [170, 225] on button "Add Product" at bounding box center [172, 224] width 64 height 15
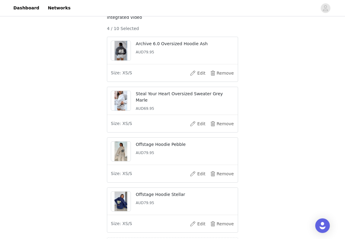
scroll to position [96, 0]
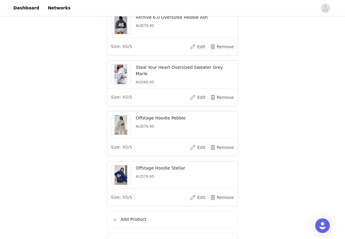
click at [150, 223] on p "Add Product" at bounding box center [177, 219] width 112 height 6
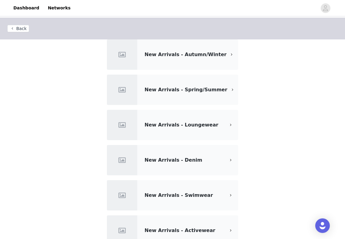
click at [192, 120] on div "New Arrivals - Loungewear" at bounding box center [172, 125] width 131 height 30
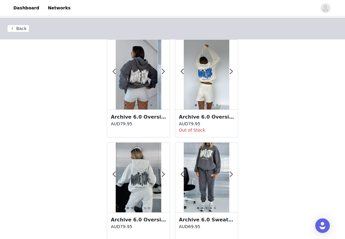
click at [193, 127] on div "Archive 6.0 Oversized Hoodie Cream AUD79.95 Out of Stock" at bounding box center [206, 124] width 63 height 28
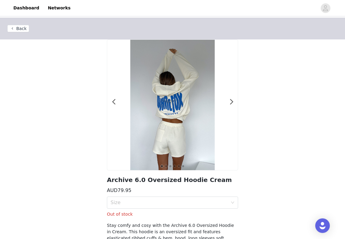
click at [22, 27] on button "Back" at bounding box center [18, 28] width 22 height 7
click at [21, 29] on button "Back" at bounding box center [18, 28] width 22 height 7
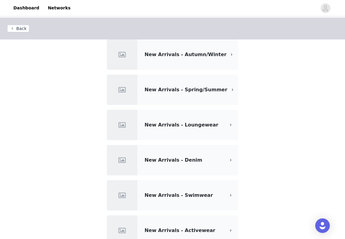
click at [173, 121] on div "New Arrivals - Loungewear" at bounding box center [172, 125] width 131 height 30
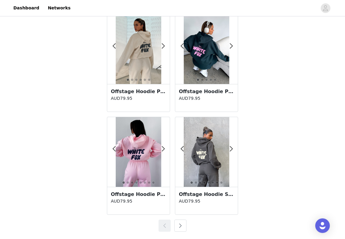
scroll to position [1055, 0]
click at [183, 222] on button "button" at bounding box center [180, 226] width 12 height 12
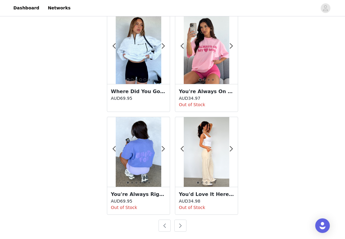
click at [183, 222] on button "button" at bounding box center [180, 226] width 12 height 12
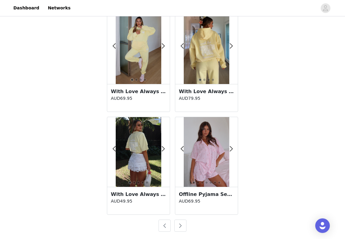
click at [183, 222] on button "button" at bounding box center [180, 226] width 12 height 12
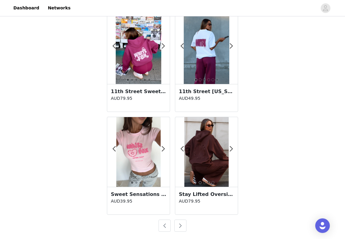
click at [183, 222] on button "button" at bounding box center [180, 226] width 12 height 12
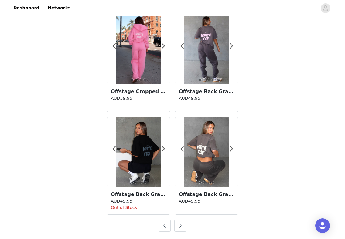
click at [183, 222] on button "button" at bounding box center [180, 226] width 12 height 12
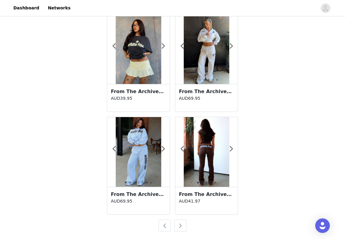
click at [183, 222] on button "button" at bounding box center [180, 226] width 12 height 12
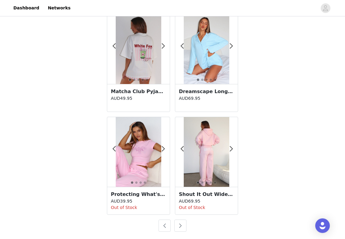
click at [183, 222] on button "button" at bounding box center [180, 226] width 12 height 12
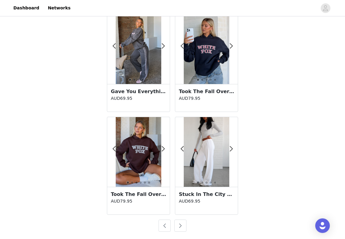
click at [183, 222] on button "button" at bounding box center [180, 226] width 12 height 12
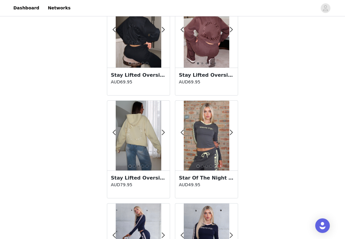
scroll to position [140, 0]
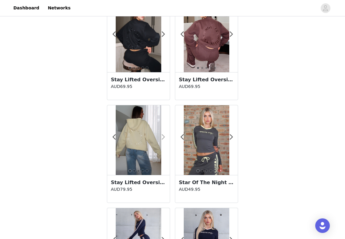
click at [163, 137] on span at bounding box center [163, 137] width 14 height 0
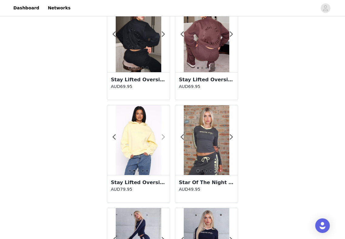
click at [163, 137] on span at bounding box center [163, 137] width 14 height 0
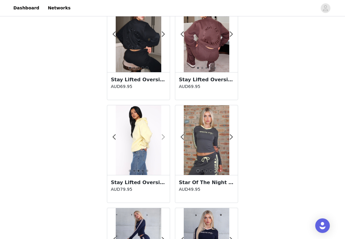
click at [163, 137] on span at bounding box center [163, 137] width 14 height 0
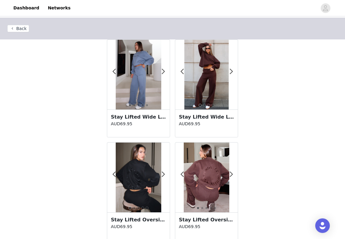
scroll to position [0, 0]
click at [164, 72] on span at bounding box center [163, 72] width 14 height 0
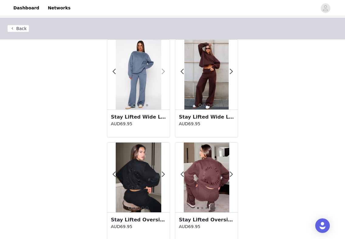
click at [164, 72] on span at bounding box center [163, 72] width 14 height 0
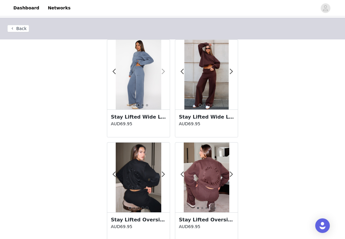
click at [163, 72] on span at bounding box center [163, 72] width 14 height 0
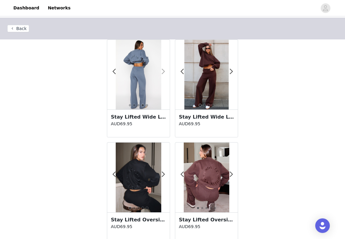
click at [163, 72] on span at bounding box center [163, 72] width 14 height 0
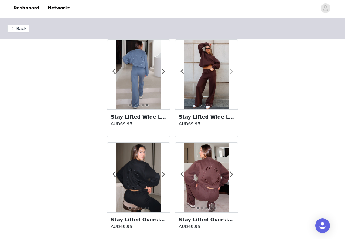
click at [232, 72] on span at bounding box center [231, 72] width 14 height 0
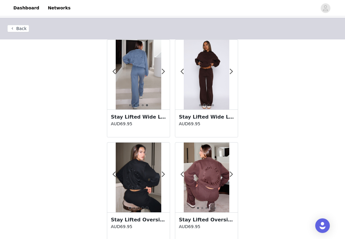
click at [137, 86] on img at bounding box center [138, 75] width 45 height 70
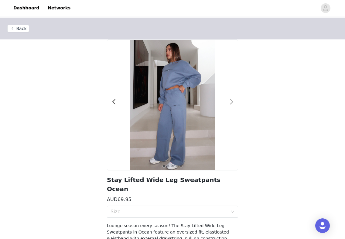
click at [231, 102] on span at bounding box center [232, 102] width 14 height 0
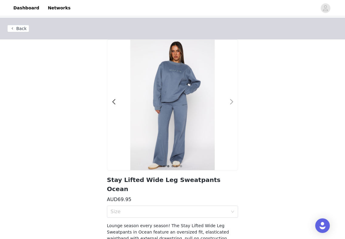
click at [231, 102] on span at bounding box center [232, 102] width 14 height 0
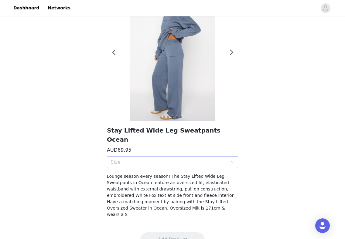
scroll to position [49, 0]
click at [220, 157] on div "Size" at bounding box center [171, 163] width 120 height 12
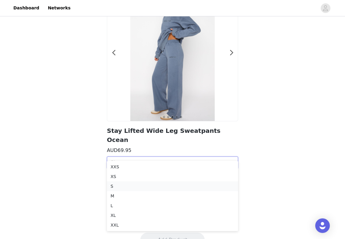
click at [203, 187] on div "S" at bounding box center [173, 186] width 124 height 7
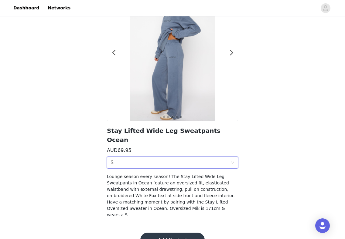
click at [190, 233] on button "Add Product" at bounding box center [172, 240] width 64 height 15
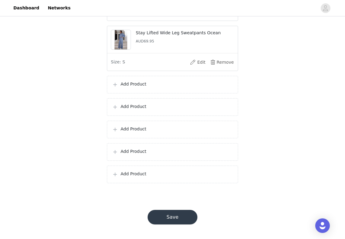
scroll to position [287, 0]
click at [161, 85] on p "Add Product" at bounding box center [177, 84] width 112 height 6
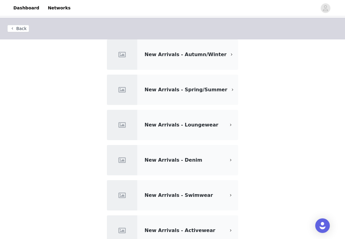
click at [208, 109] on section "New Arrivals - Autumn/Winter New Arrivals - Spring/Summer New Arrivals - Lounge…" at bounding box center [173, 166] width 146 height 254
click at [208, 114] on div "New Arrivals - Loungewear" at bounding box center [172, 125] width 131 height 30
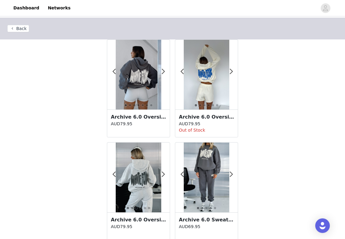
click at [209, 124] on p "AUD79.95" at bounding box center [206, 124] width 55 height 6
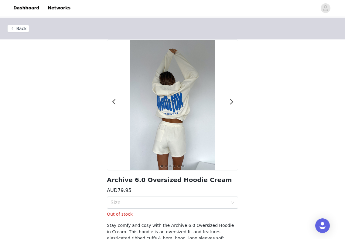
click at [18, 29] on button "Back" at bounding box center [18, 28] width 22 height 7
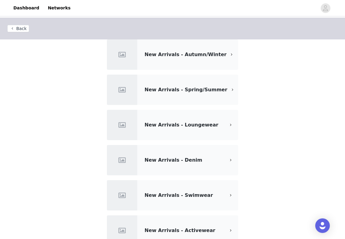
click at [193, 123] on span "New Arrivals - Loungewear" at bounding box center [182, 125] width 74 height 6
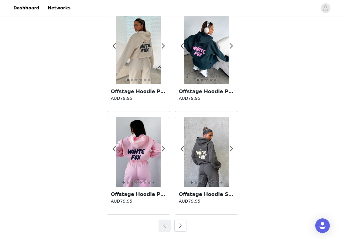
scroll to position [1055, 0]
click at [180, 221] on button "button" at bounding box center [180, 226] width 12 height 12
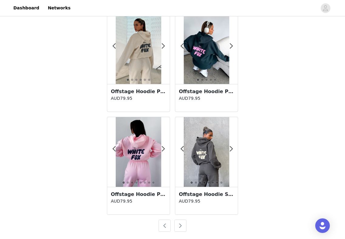
click at [180, 221] on button "button" at bounding box center [180, 226] width 12 height 12
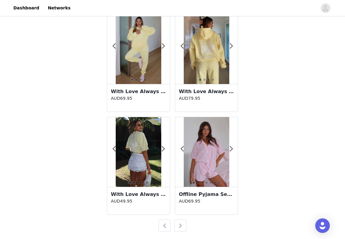
click at [180, 221] on button "button" at bounding box center [180, 226] width 12 height 12
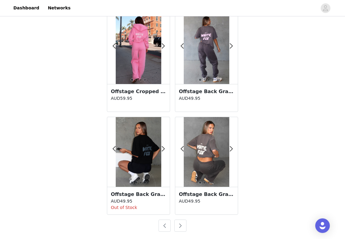
click at [180, 221] on button "button" at bounding box center [180, 226] width 12 height 12
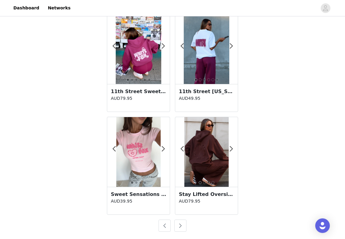
click at [180, 221] on button "button" at bounding box center [180, 226] width 12 height 12
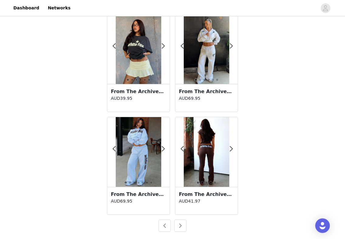
click at [180, 221] on button "button" at bounding box center [180, 226] width 12 height 12
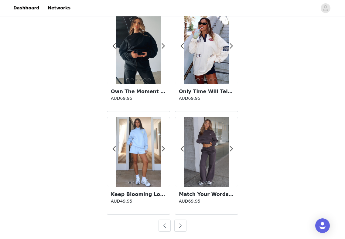
click at [180, 229] on button "button" at bounding box center [180, 226] width 12 height 12
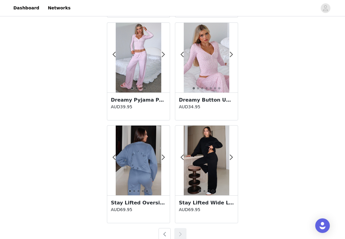
scroll to position [1041, 0]
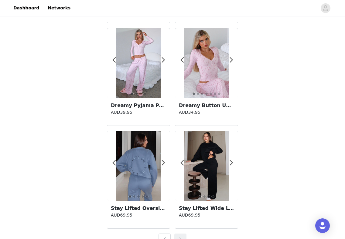
click at [152, 212] on p "AUD69.95" at bounding box center [138, 215] width 55 height 6
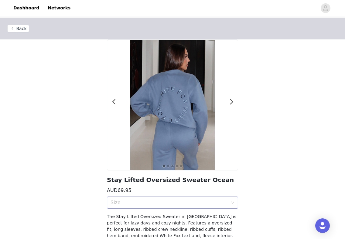
click at [156, 201] on div "Size" at bounding box center [169, 203] width 117 height 6
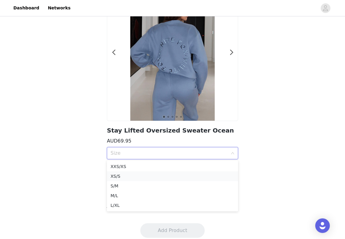
scroll to position [49, 0]
click at [136, 174] on div "XS/S" at bounding box center [173, 176] width 124 height 7
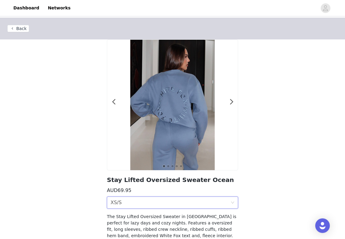
scroll to position [0, 0]
click at [232, 102] on span at bounding box center [232, 102] width 14 height 0
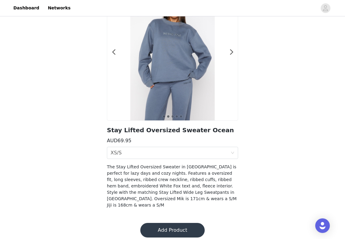
scroll to position [49, 0]
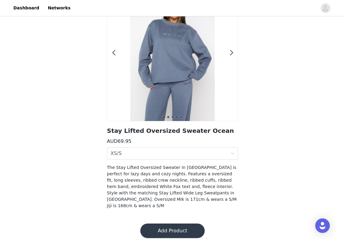
click at [182, 224] on button "Add Product" at bounding box center [172, 231] width 64 height 15
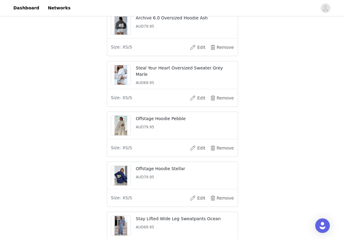
scroll to position [71, 0]
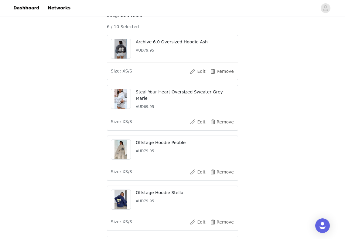
click at [172, 45] on p "Archive 6.0 Oversized Hoodie Ash" at bounding box center [185, 42] width 98 height 6
click at [127, 53] on img at bounding box center [120, 48] width 12 height 19
click at [196, 76] on button "Edit" at bounding box center [197, 71] width 24 height 10
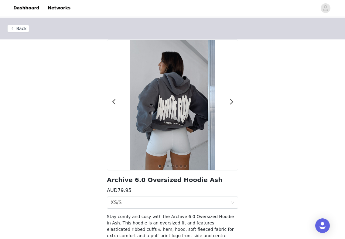
click at [22, 29] on button "Back" at bounding box center [18, 28] width 22 height 7
click at [20, 28] on button "Back" at bounding box center [18, 28] width 22 height 7
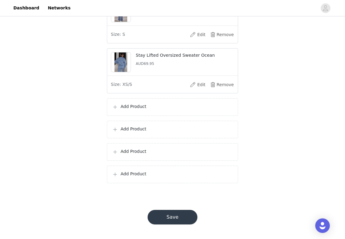
scroll to position [315, 0]
click at [154, 107] on p "Add Product" at bounding box center [177, 107] width 112 height 6
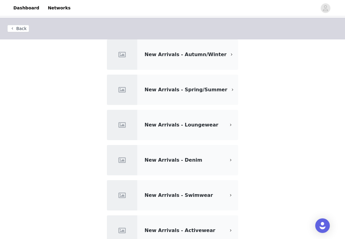
click at [164, 121] on div "New Arrivals - Loungewear" at bounding box center [172, 125] width 131 height 30
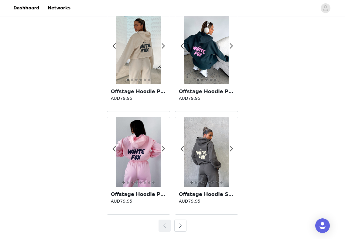
scroll to position [1055, 0]
click at [180, 224] on button "button" at bounding box center [180, 226] width 12 height 12
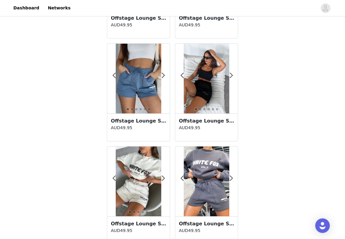
scroll to position [0, 0]
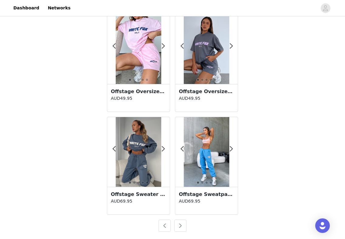
click at [181, 224] on button "button" at bounding box center [180, 226] width 12 height 12
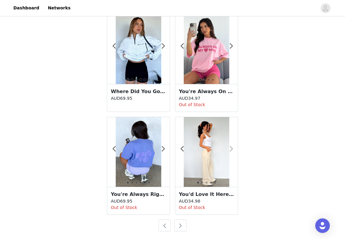
scroll to position [1055, 0]
click at [232, 149] on span at bounding box center [231, 149] width 14 height 0
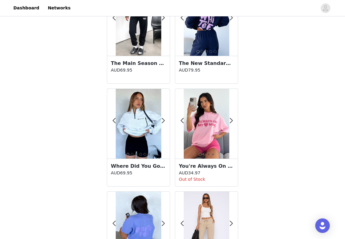
scroll to position [980, 0]
click at [163, 121] on span at bounding box center [163, 121] width 14 height 0
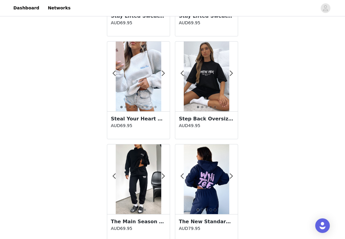
scroll to position [822, 0]
click at [164, 176] on span at bounding box center [163, 176] width 14 height 0
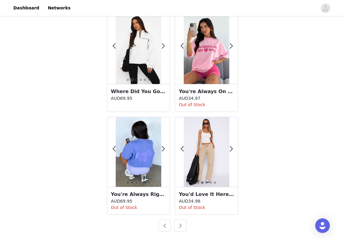
scroll to position [1055, 0]
click at [182, 227] on button "button" at bounding box center [180, 226] width 12 height 12
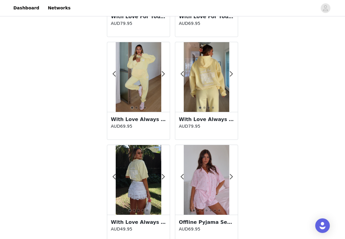
scroll to position [1029, 0]
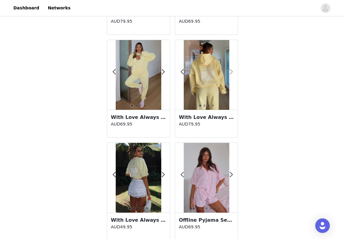
click at [231, 72] on span at bounding box center [231, 72] width 14 height 0
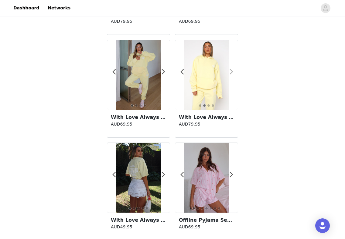
click at [231, 72] on span at bounding box center [231, 72] width 14 height 0
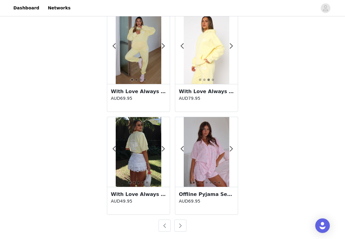
scroll to position [1055, 0]
click at [179, 223] on button "button" at bounding box center [180, 226] width 12 height 12
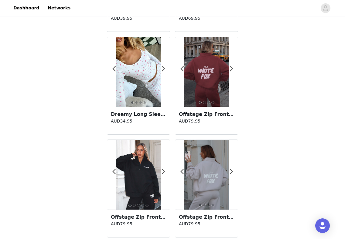
scroll to position [519, 0]
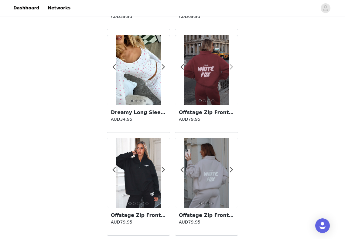
click at [233, 67] on span at bounding box center [231, 67] width 14 height 0
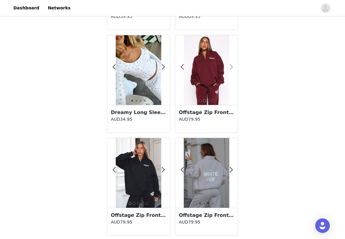
click at [232, 67] on span at bounding box center [231, 67] width 14 height 0
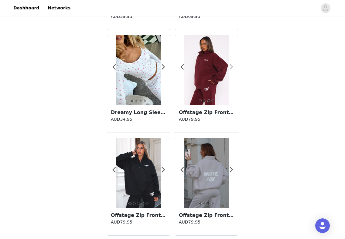
click at [232, 67] on span at bounding box center [231, 67] width 14 height 0
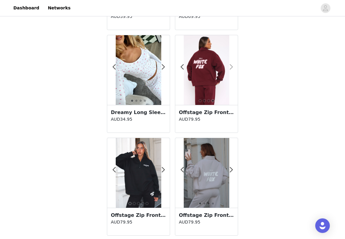
click at [232, 67] on span at bounding box center [231, 67] width 14 height 0
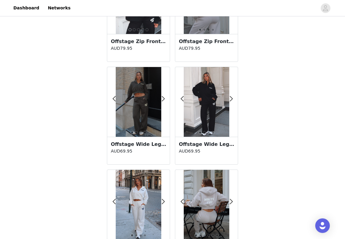
scroll to position [695, 0]
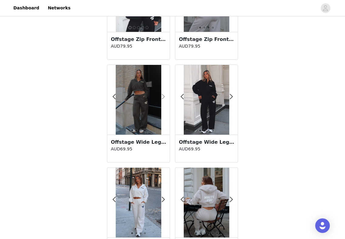
click at [164, 97] on span at bounding box center [163, 97] width 14 height 0
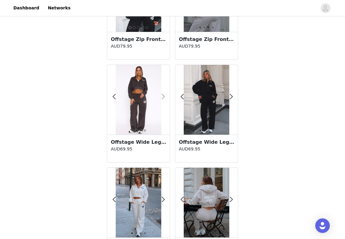
click at [164, 97] on span at bounding box center [163, 97] width 14 height 0
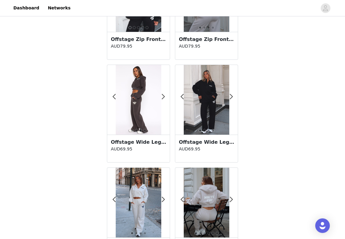
click at [148, 145] on h3 "Offstage Wide Leg Sweatpants Shadow" at bounding box center [138, 142] width 55 height 7
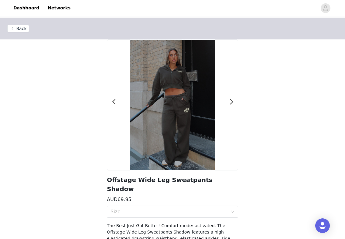
click at [22, 29] on button "Back" at bounding box center [18, 28] width 22 height 7
click at [20, 29] on button "Back" at bounding box center [18, 28] width 22 height 7
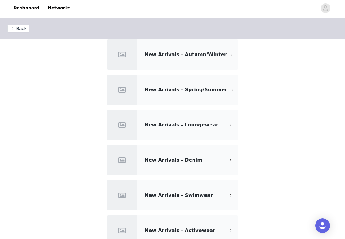
click at [22, 28] on button "Back" at bounding box center [18, 28] width 22 height 7
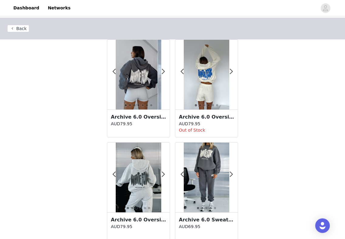
click at [22, 29] on button "Back" at bounding box center [18, 28] width 22 height 7
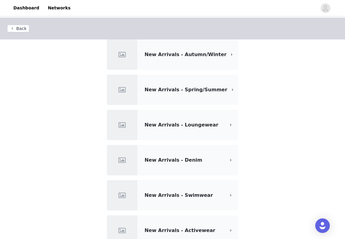
click at [26, 32] on button "Back" at bounding box center [18, 28] width 22 height 7
click at [22, 30] on button "Back" at bounding box center [18, 28] width 22 height 7
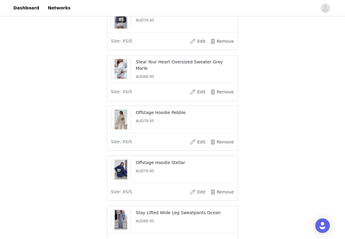
scroll to position [100, 0]
